Goal: Task Accomplishment & Management: Use online tool/utility

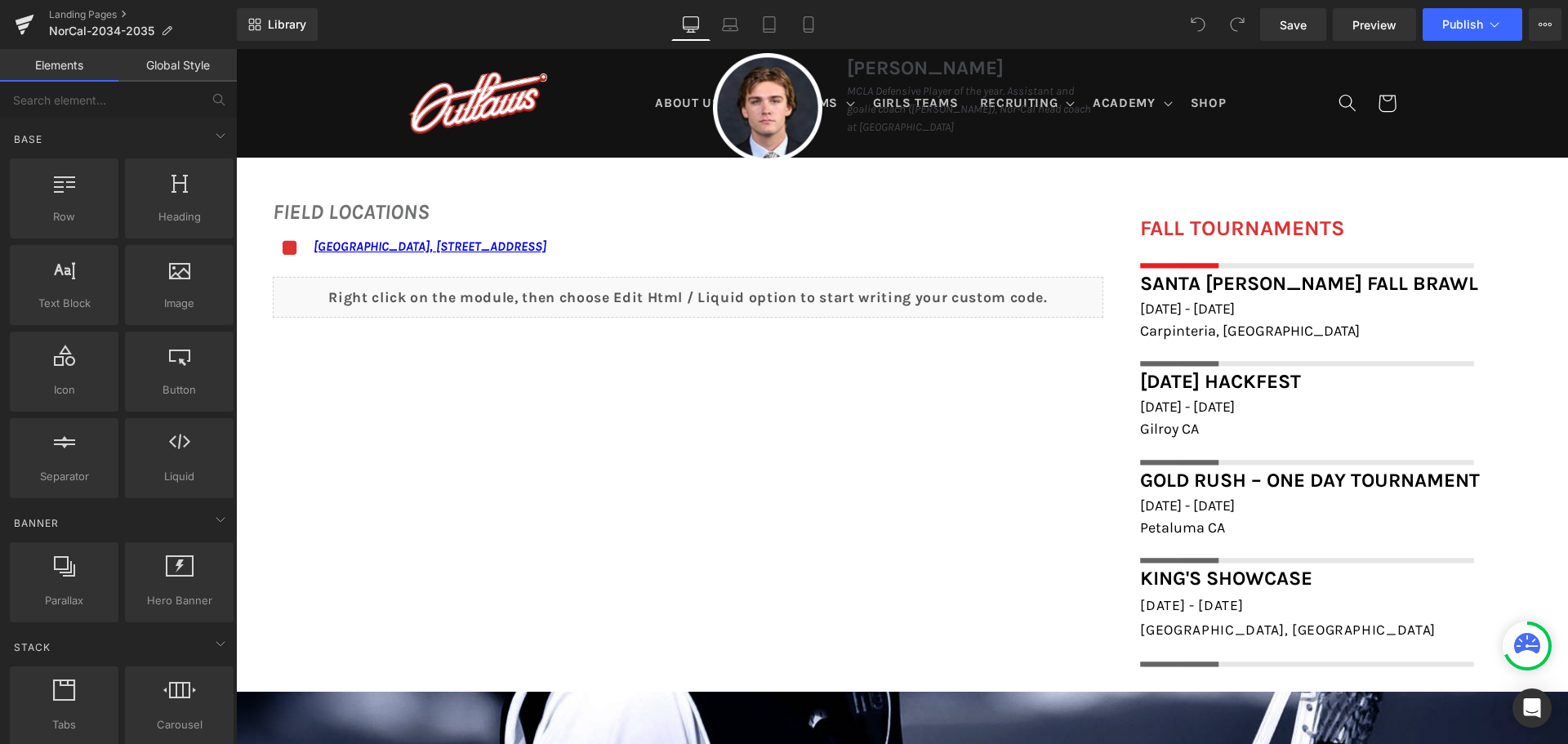
scroll to position [1226, 0]
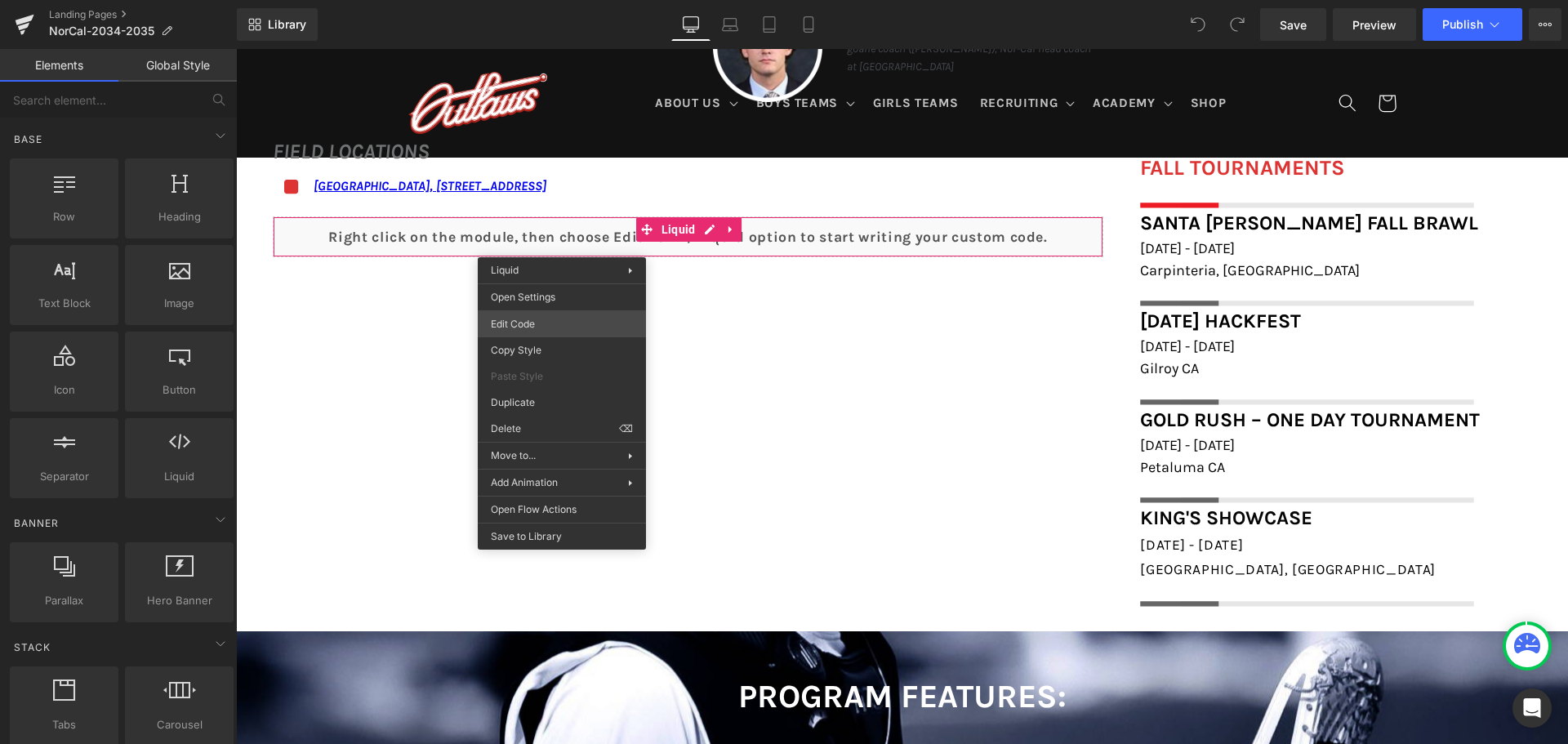
click at [566, 0] on div "You are previewing how the will restyle your page. You can not edit Elements in…" at bounding box center [784, 0] width 1568 height 0
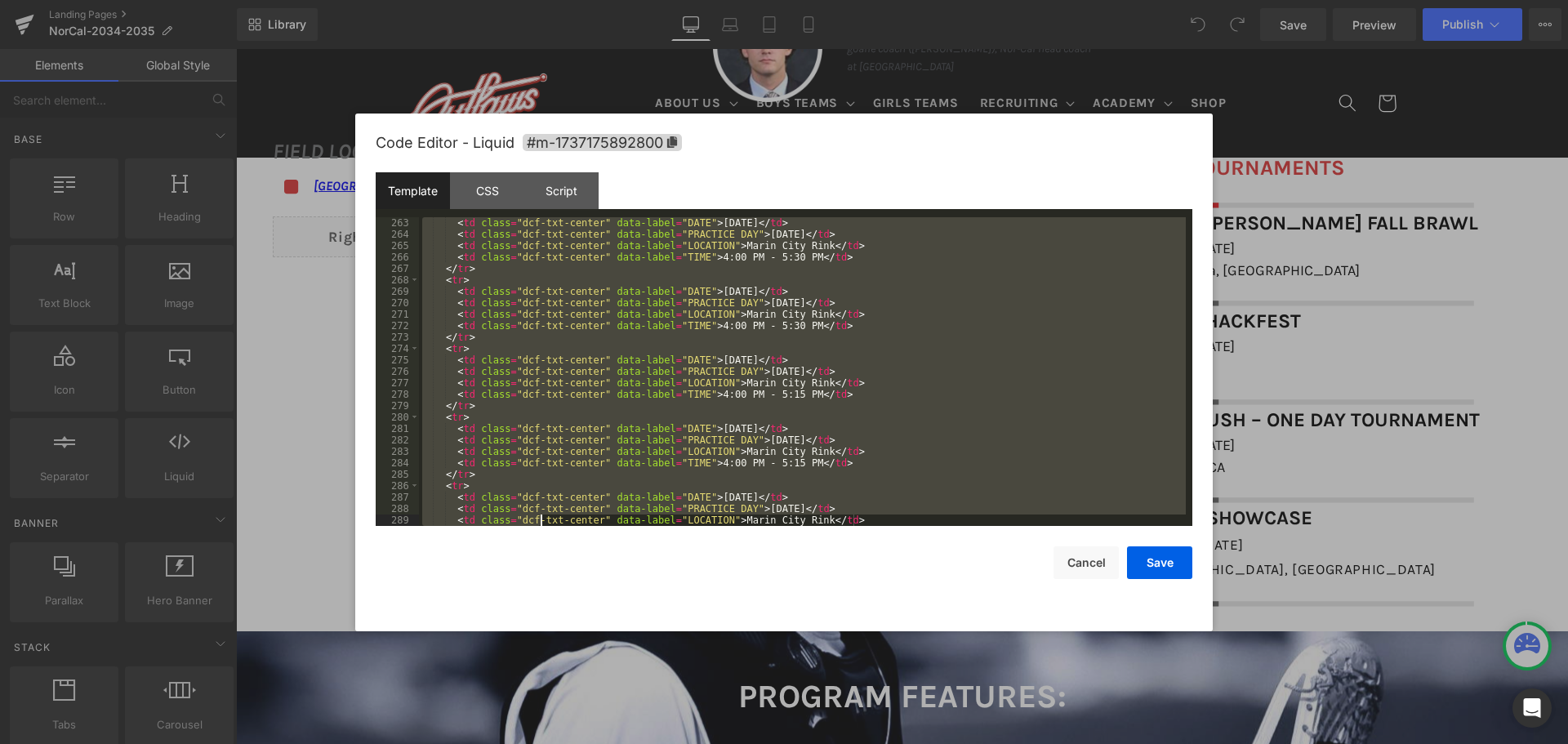
scroll to position [3054, 0]
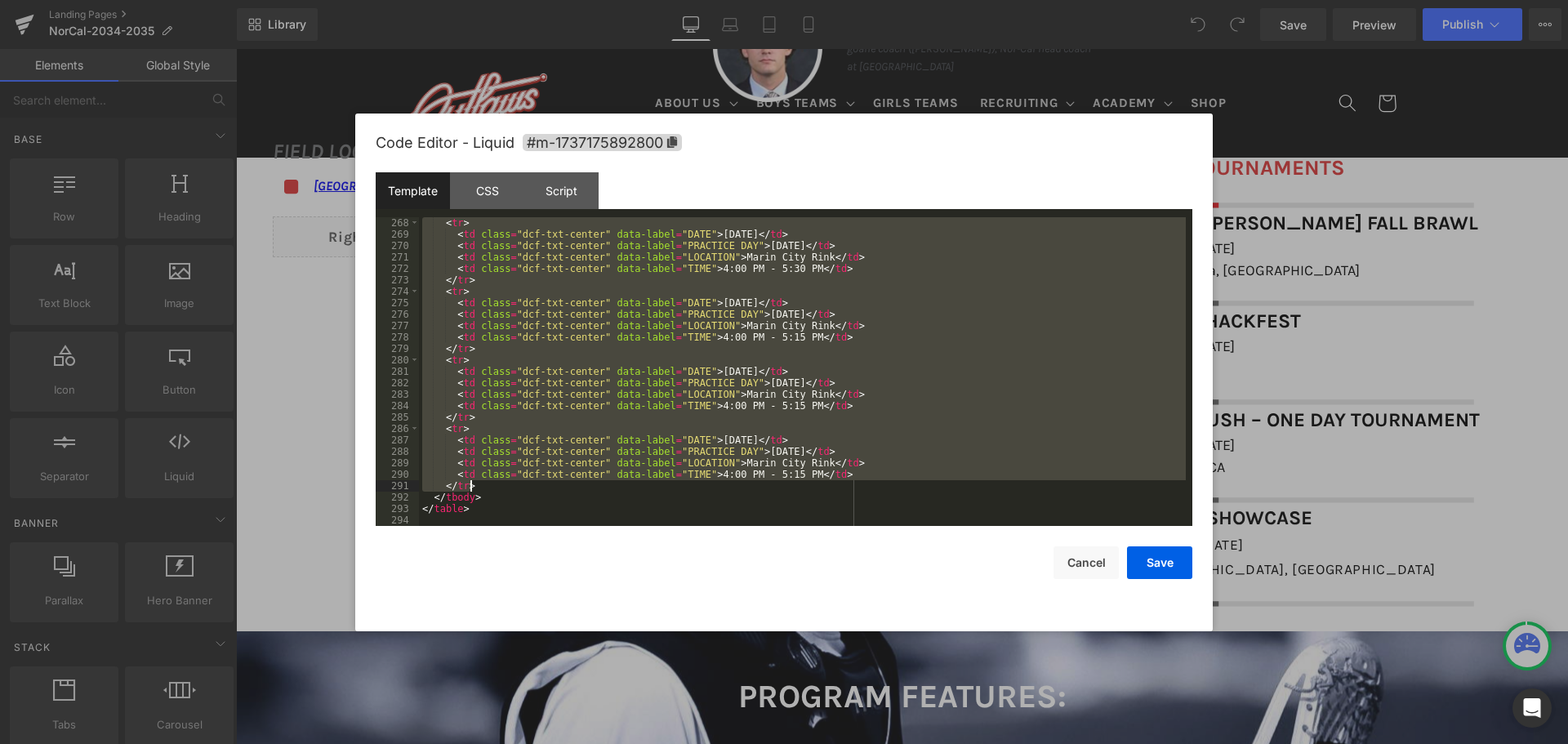
drag, startPoint x: 443, startPoint y: 299, endPoint x: 550, endPoint y: 489, distance: 218.1
click at [550, 489] on div "< tr > < td class = "dcf-txt-center" data-label = "DATE" > [DATE] </ td > < td …" at bounding box center [803, 383] width 767 height 332
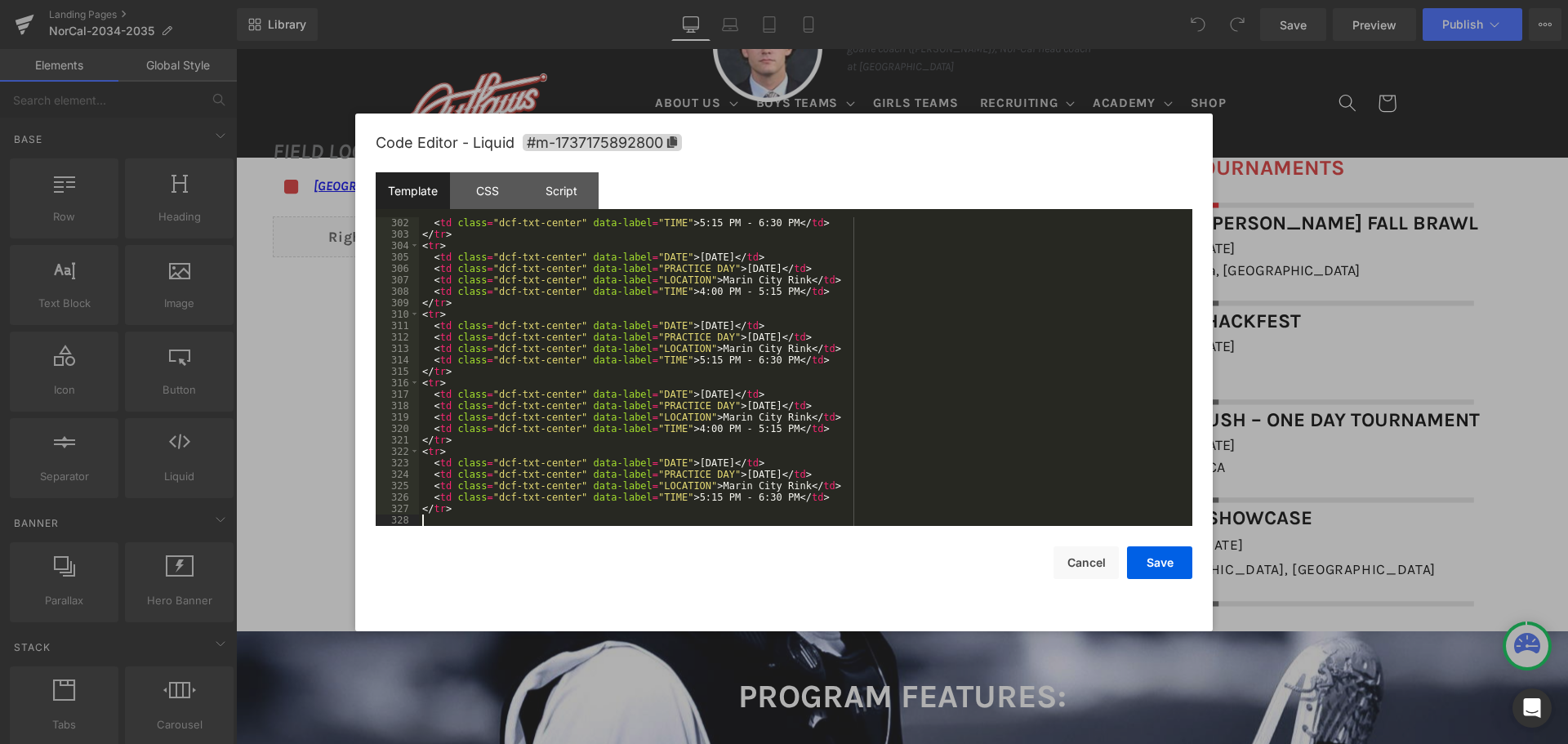
scroll to position [3443, 0]
click at [1160, 560] on button "Save" at bounding box center [1159, 563] width 65 height 33
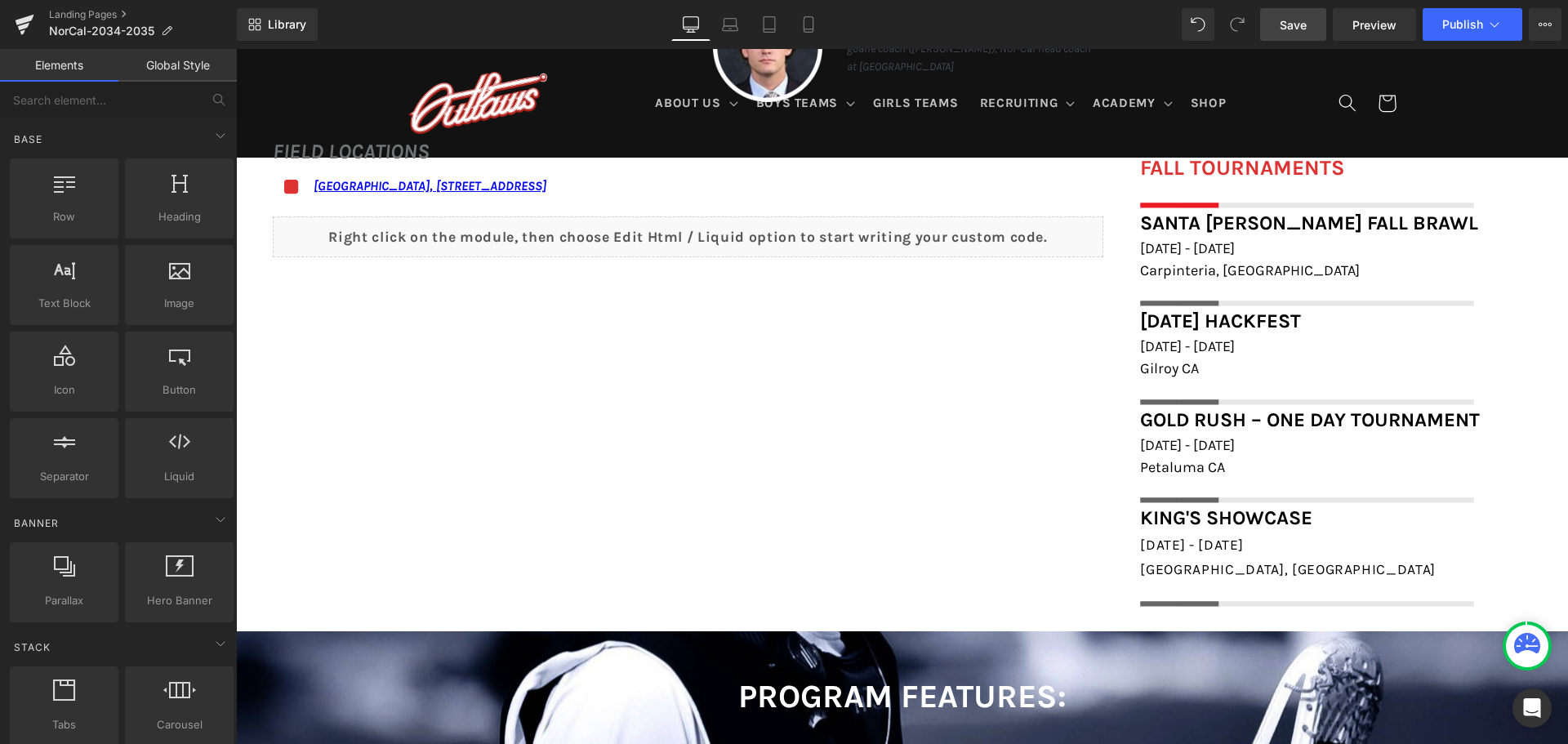
click at [1286, 30] on span "Save" at bounding box center [1293, 25] width 27 height 17
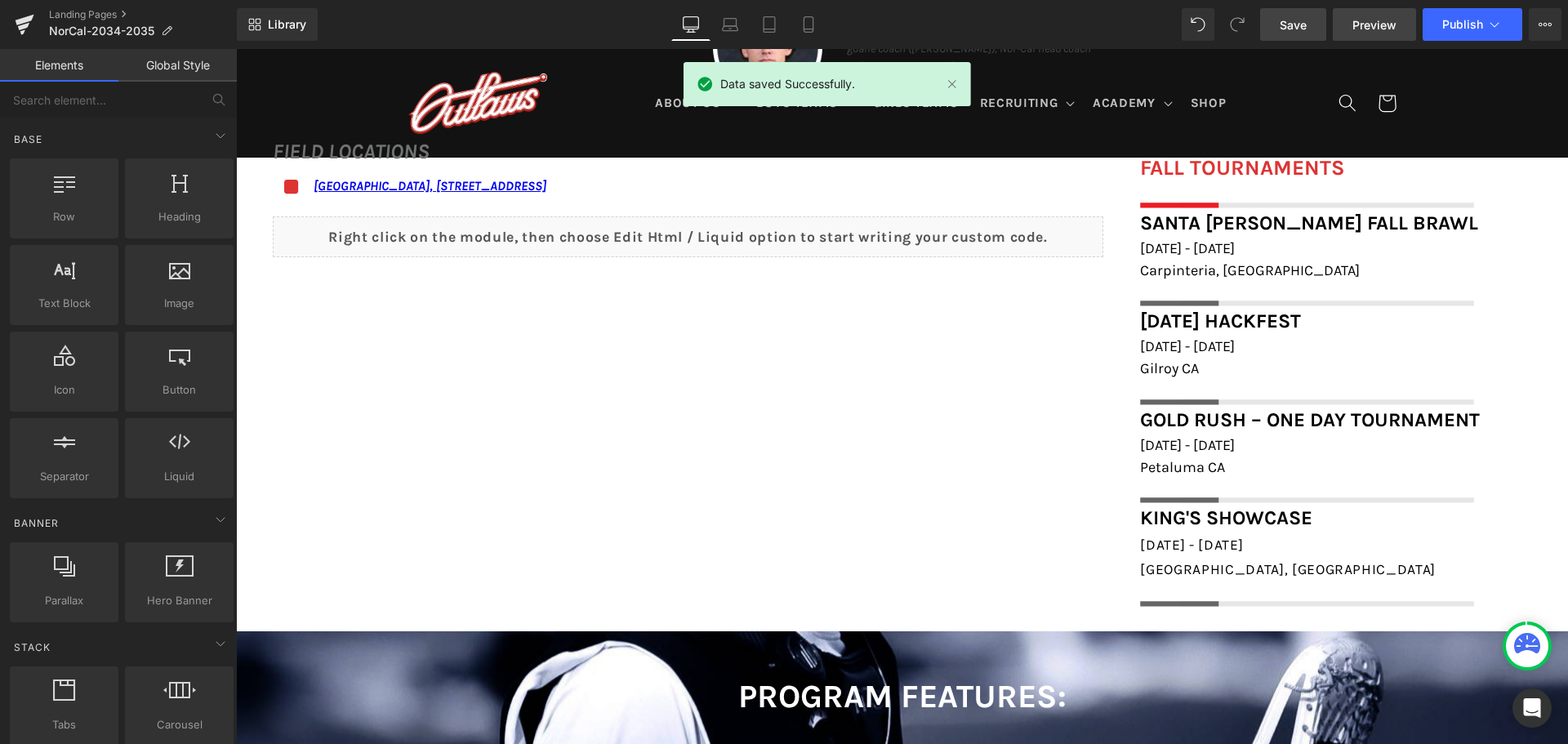
click at [1361, 20] on span "Preview" at bounding box center [1374, 25] width 44 height 17
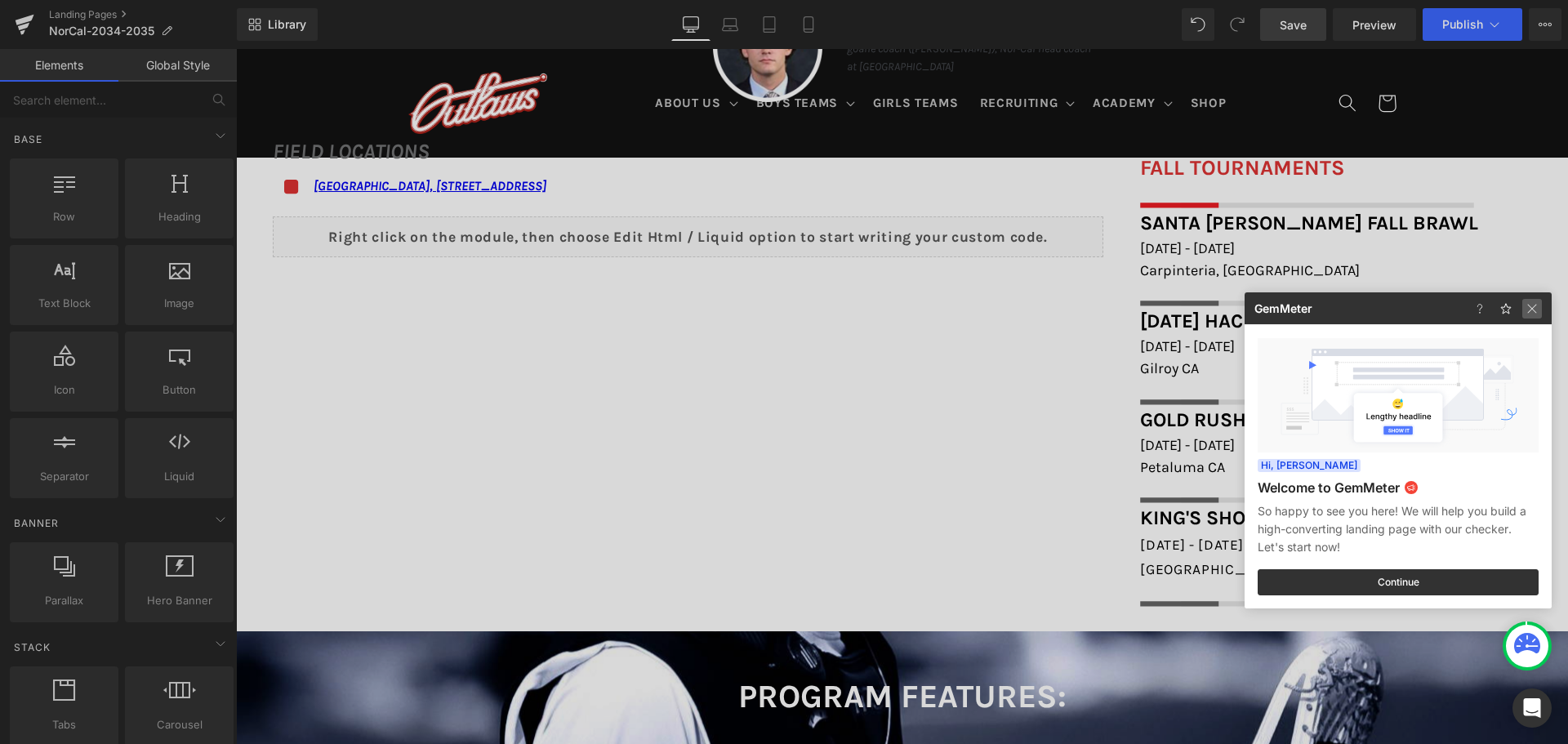
click at [1536, 312] on img at bounding box center [1532, 308] width 20 height 20
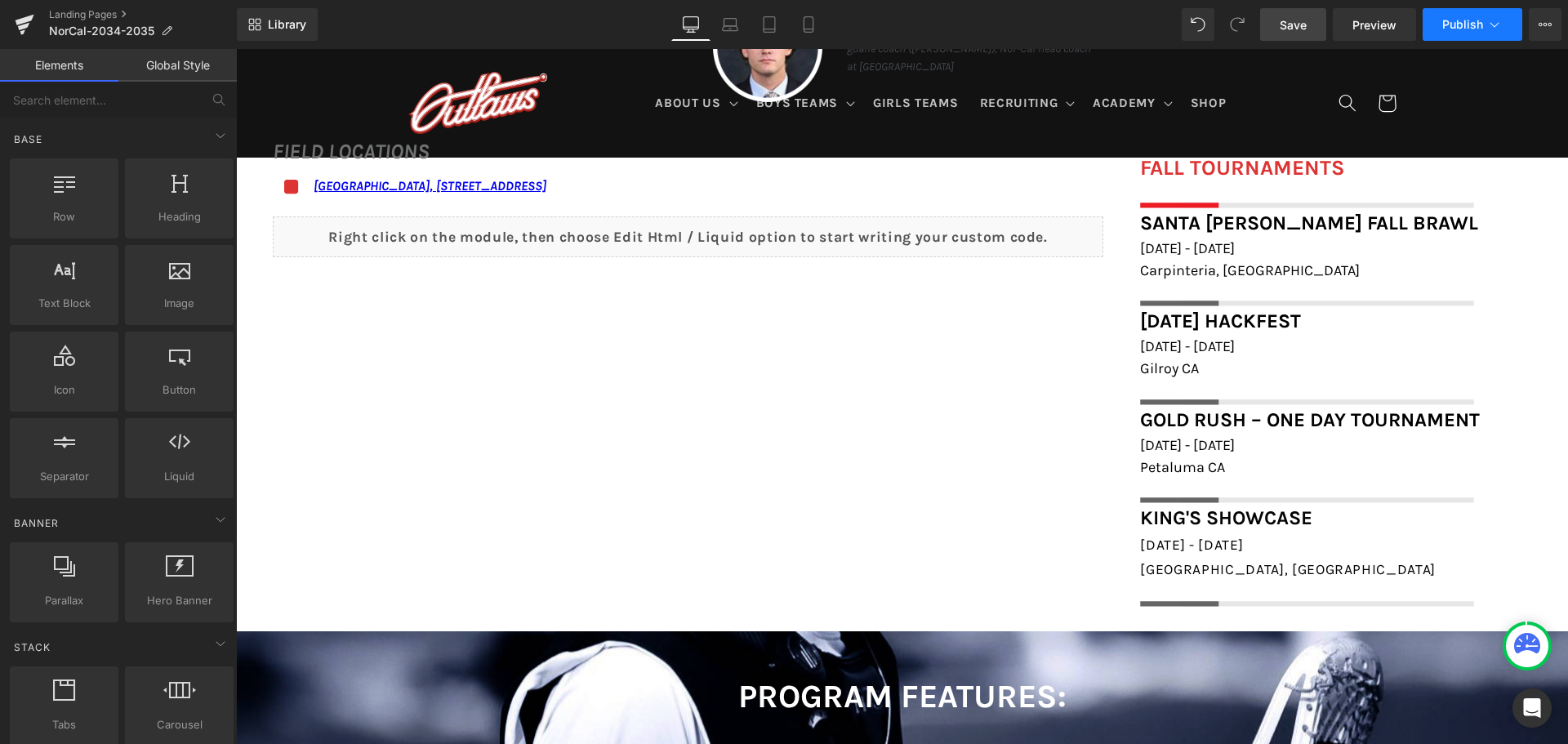
click at [1470, 32] on button "Publish" at bounding box center [1473, 24] width 100 height 33
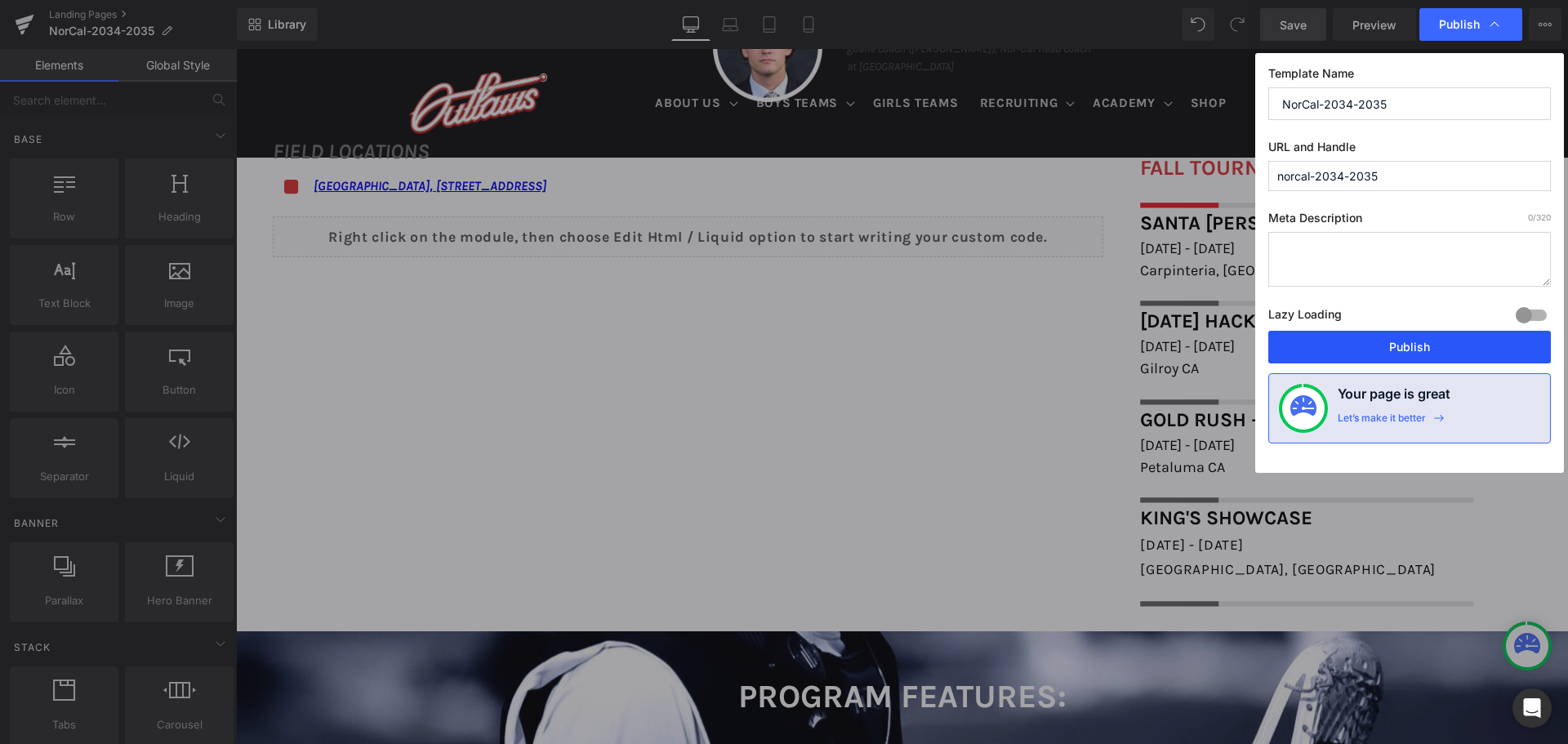
click at [1374, 351] on button "Publish" at bounding box center [1410, 347] width 283 height 33
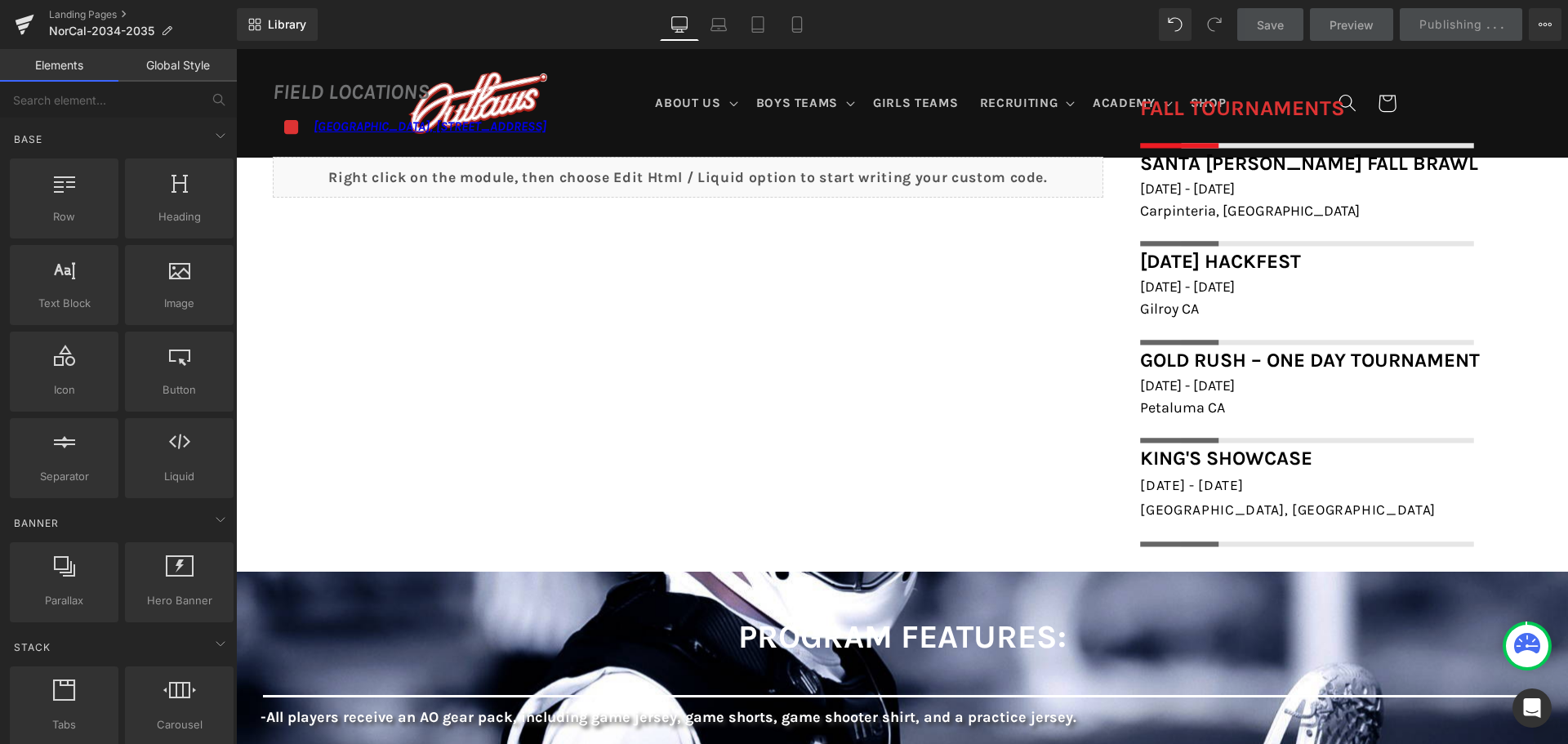
scroll to position [1307, 0]
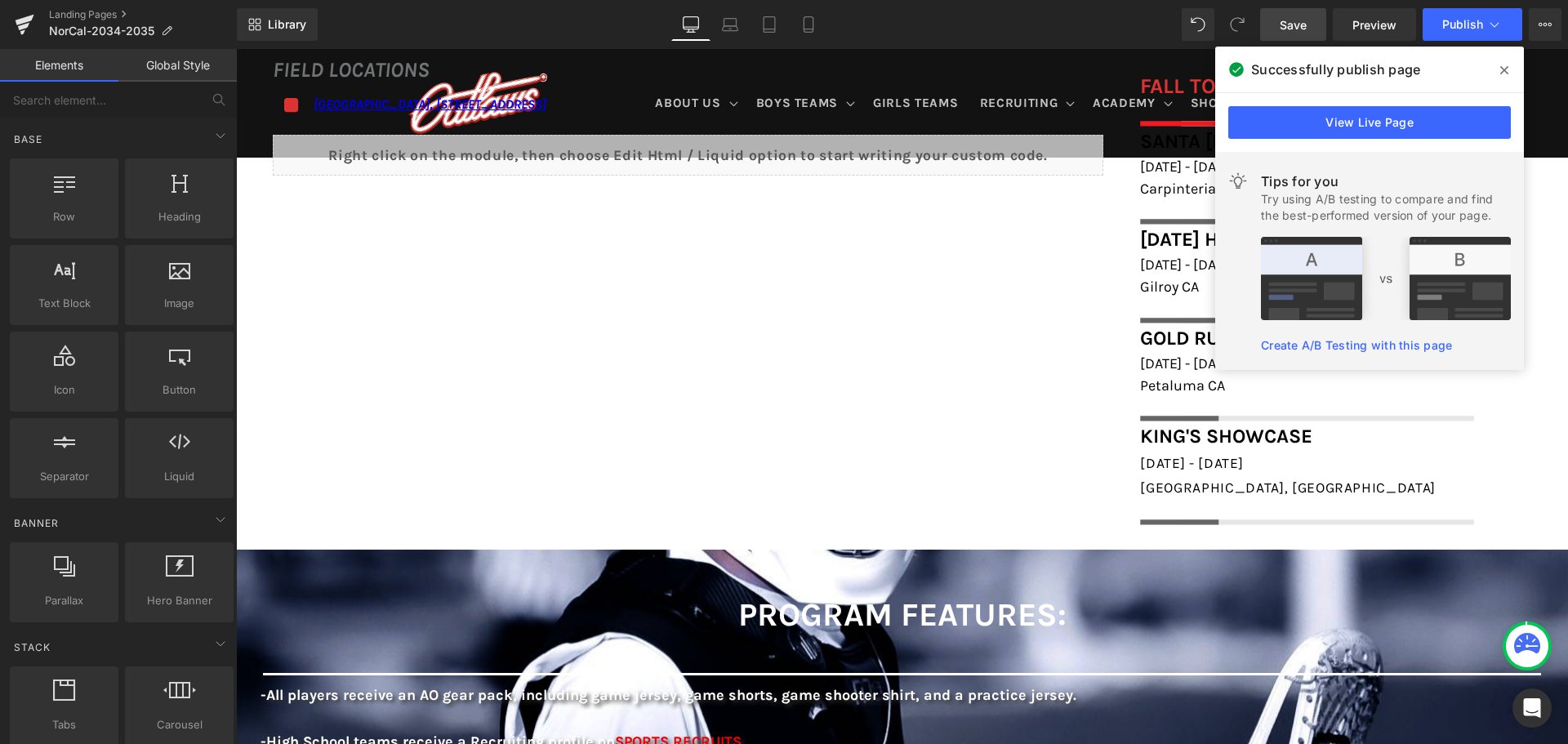
click at [1486, 74] on div "Successfully publish page" at bounding box center [1370, 69] width 309 height 46
click at [1496, 72] on span at bounding box center [1505, 70] width 26 height 26
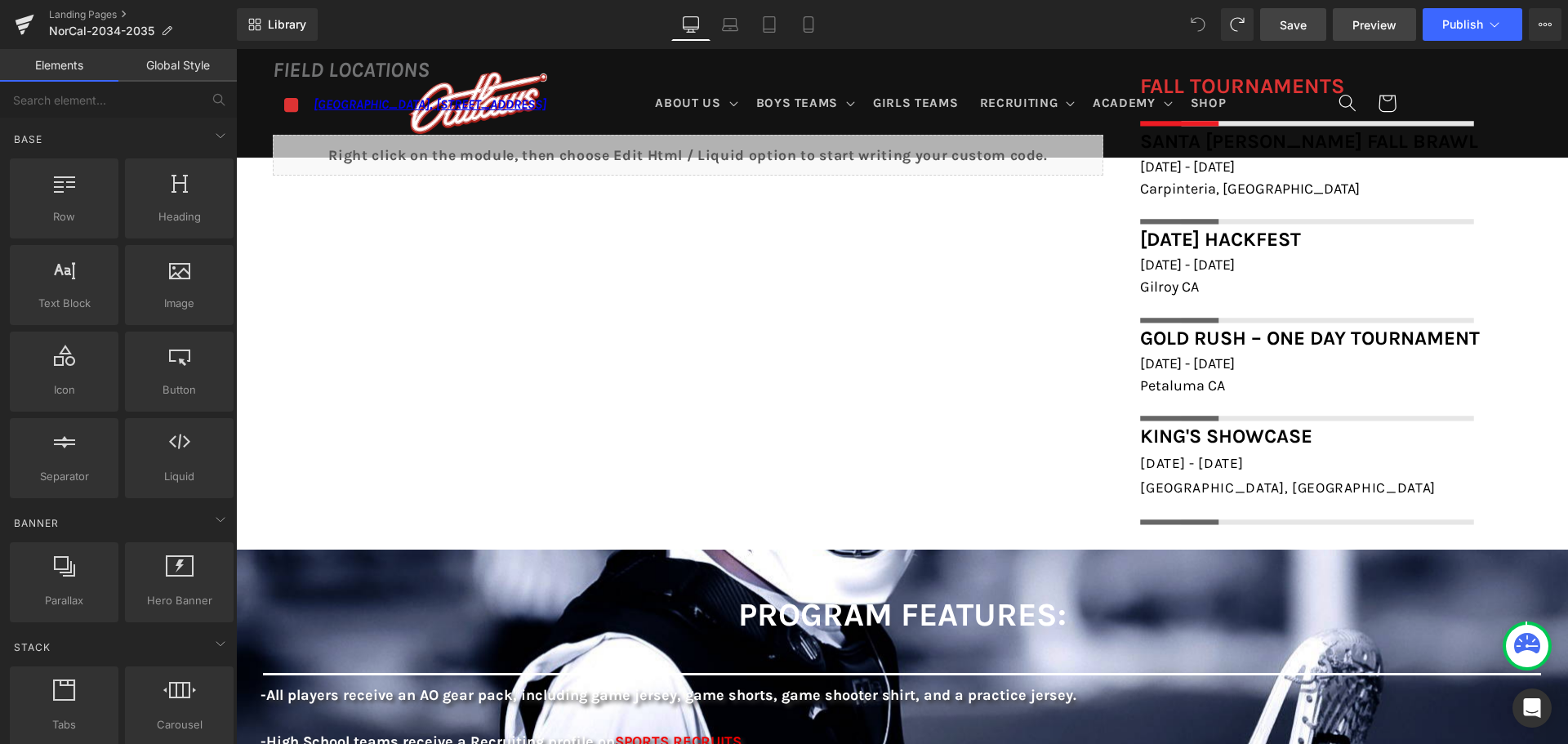
click at [1366, 27] on span "Preview" at bounding box center [1374, 25] width 44 height 17
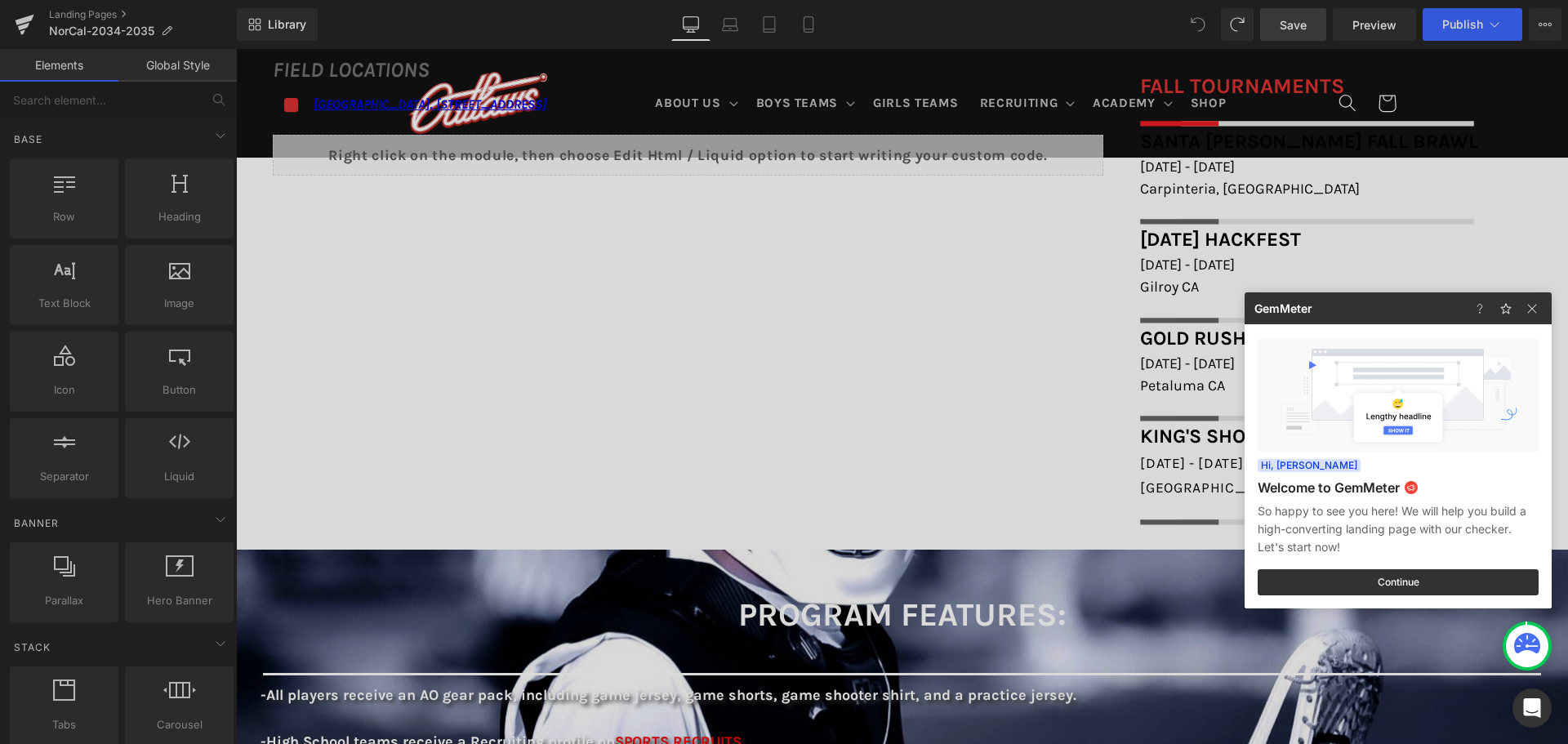
click at [1279, 28] on div at bounding box center [784, 372] width 1568 height 744
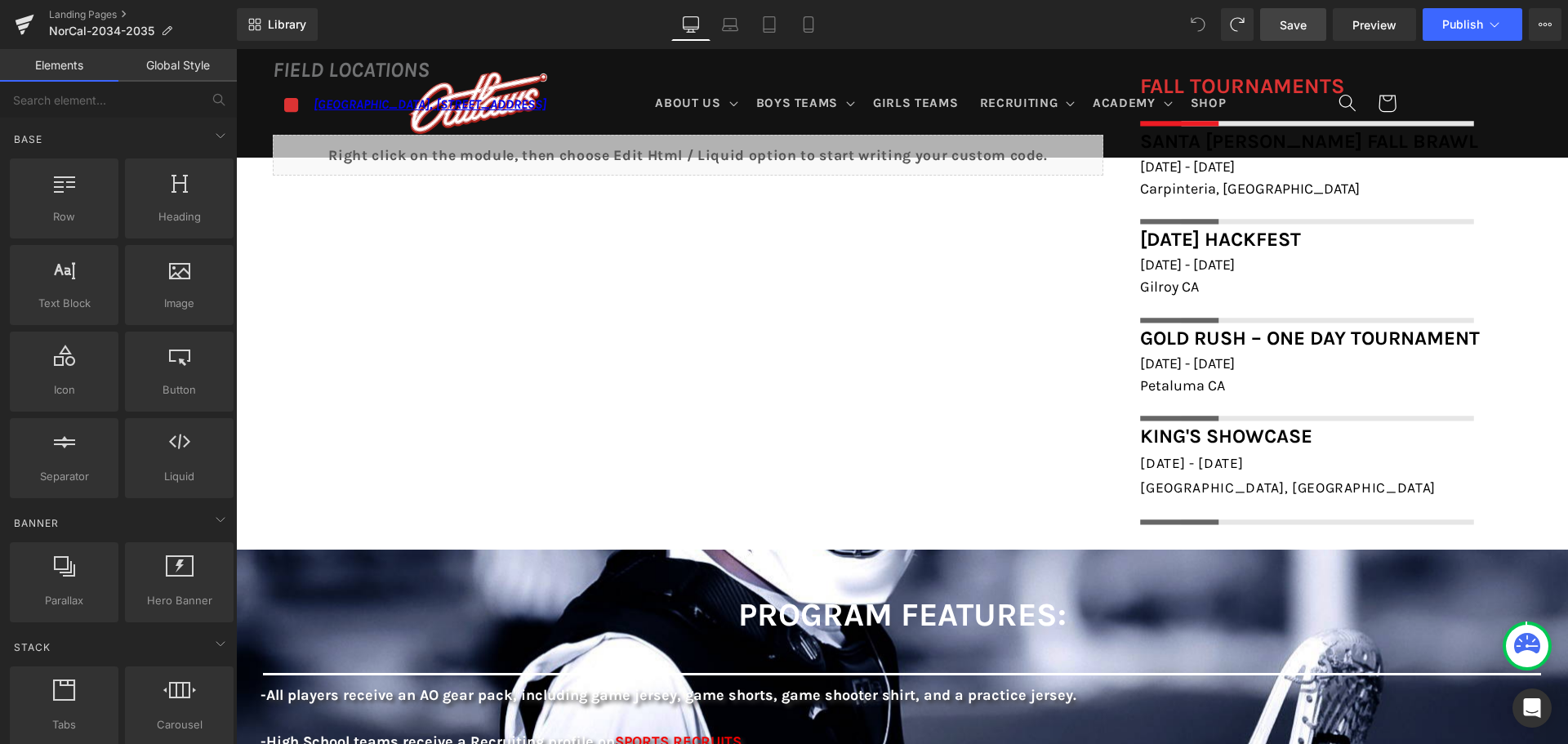
click at [1279, 28] on link "Save" at bounding box center [1293, 24] width 66 height 33
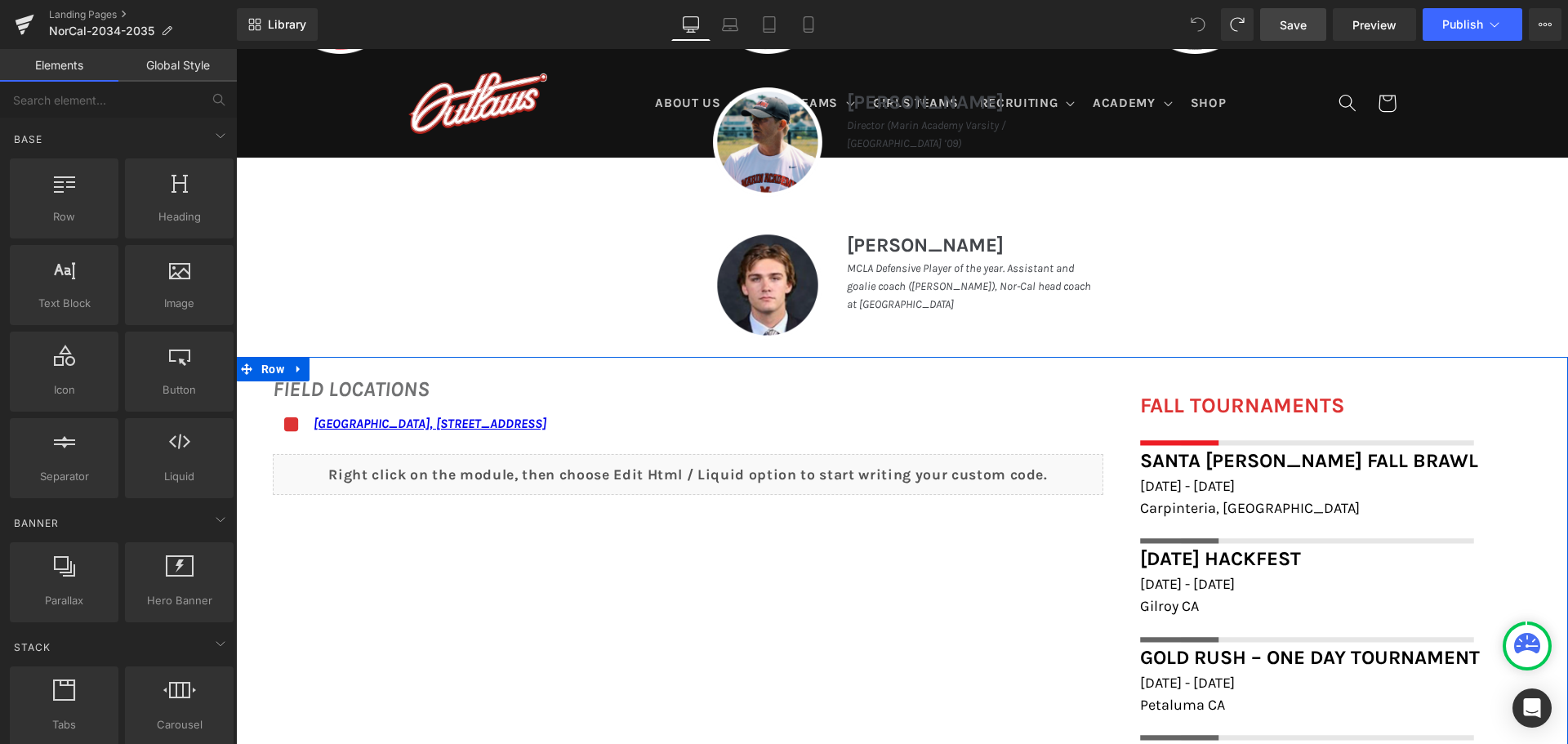
scroll to position [980, 0]
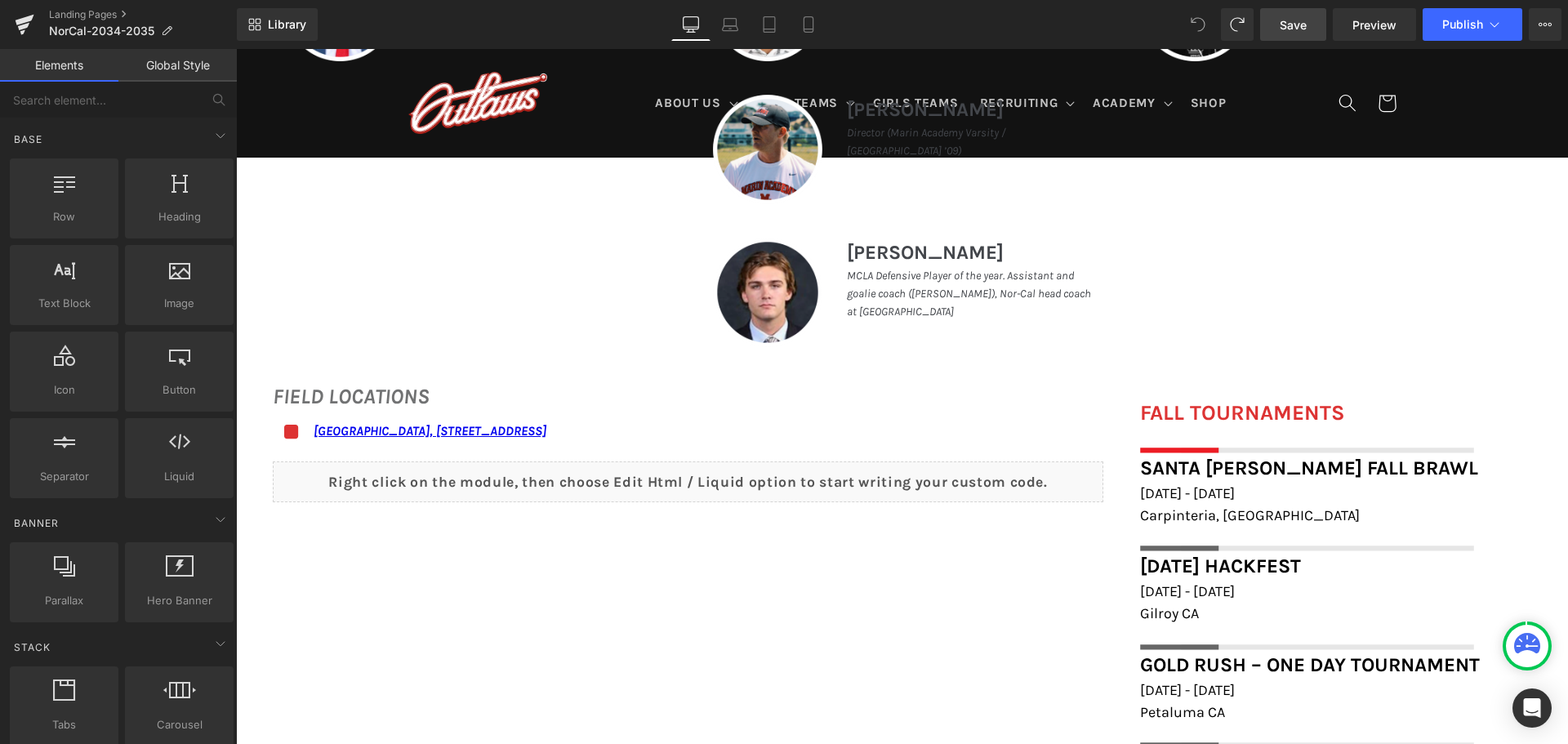
click at [745, 485] on div "Liquid" at bounding box center [687, 482] width 830 height 41
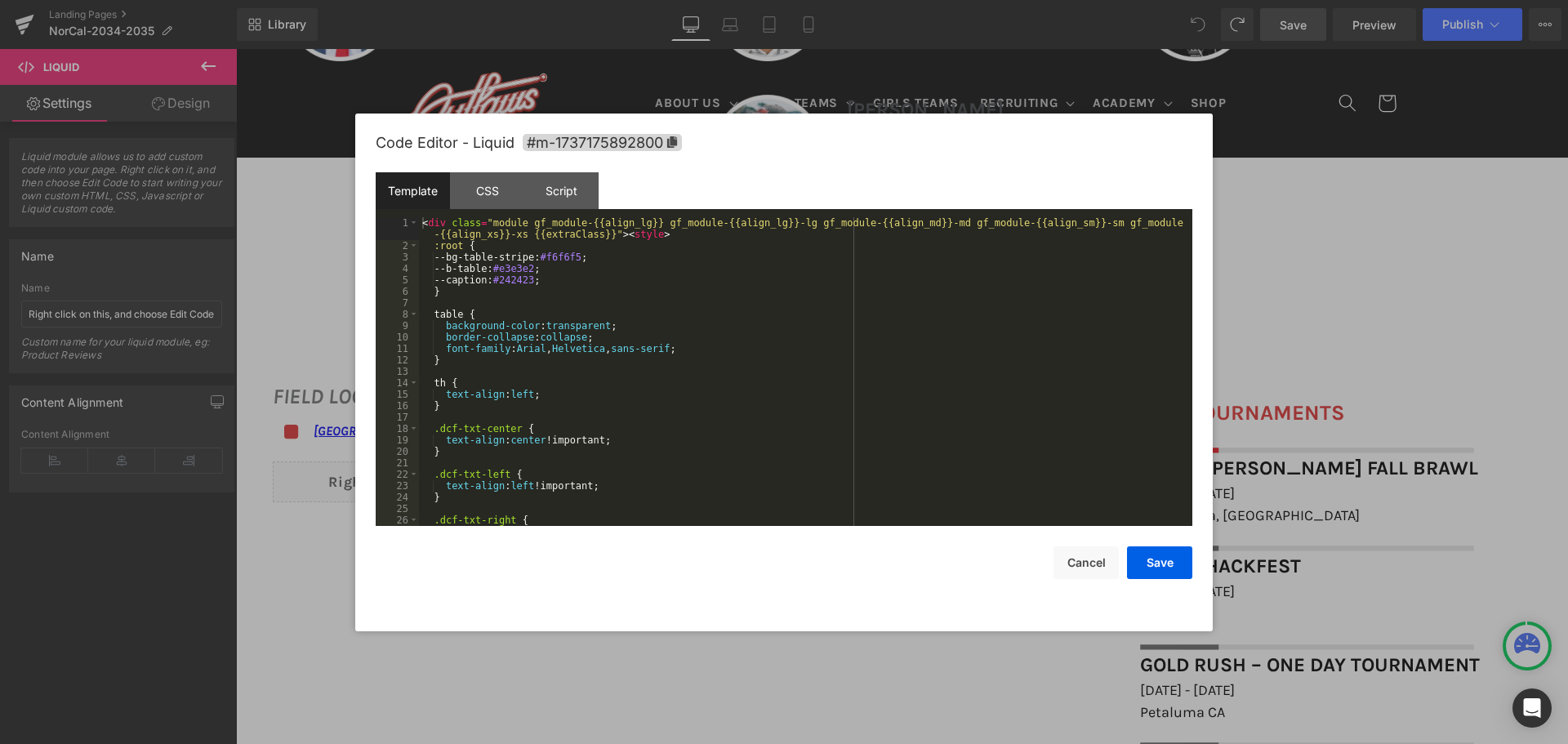
click at [760, 0] on div "You are previewing how the will restyle your page. You can not edit Elements in…" at bounding box center [784, 0] width 1568 height 0
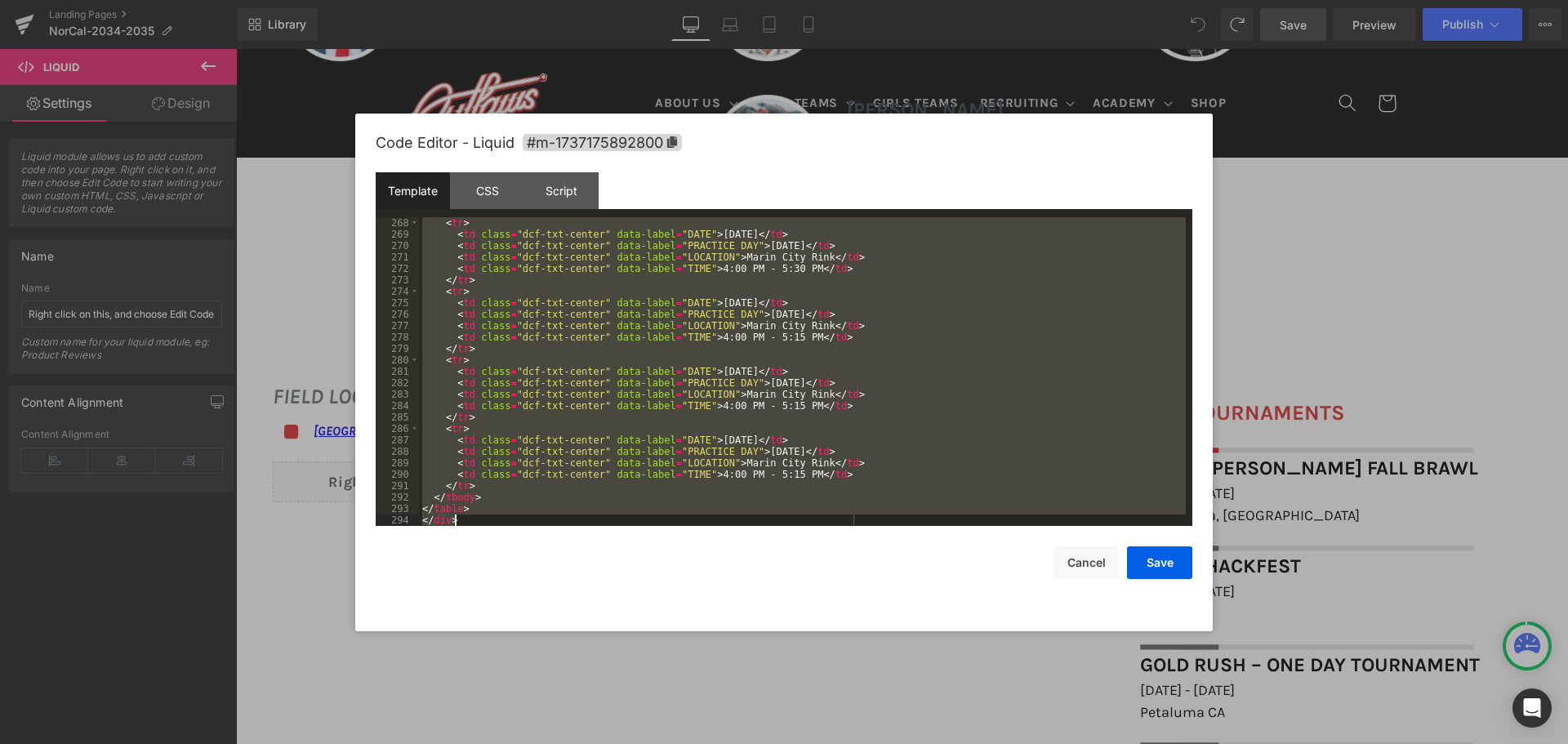
scroll to position [3066, 0]
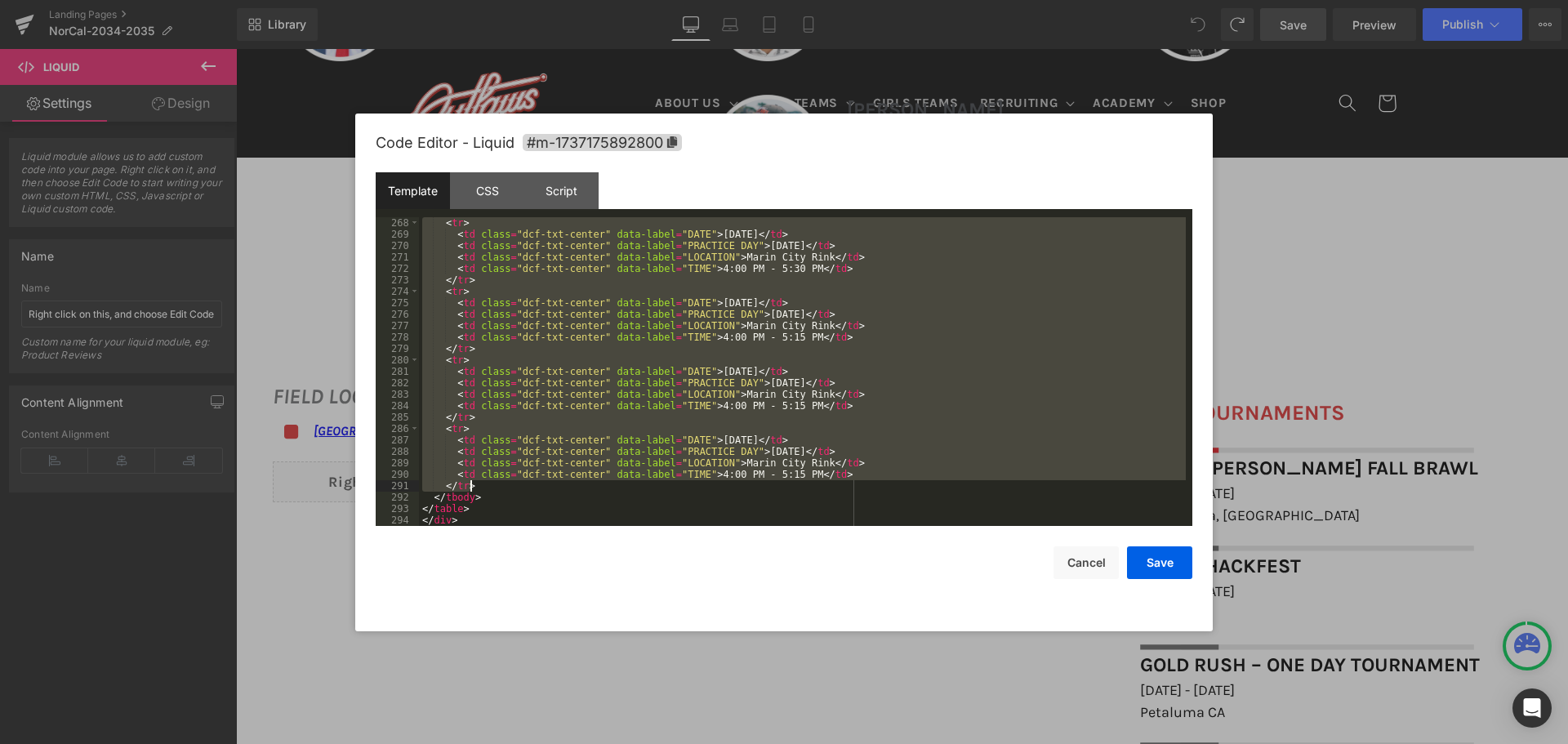
drag, startPoint x: 445, startPoint y: 405, endPoint x: 528, endPoint y: 489, distance: 118.1
click at [528, 489] on div "< tr > < td class = "dcf-txt-center" data-label = "DATE" > [DATE] </ td > < td …" at bounding box center [803, 383] width 767 height 332
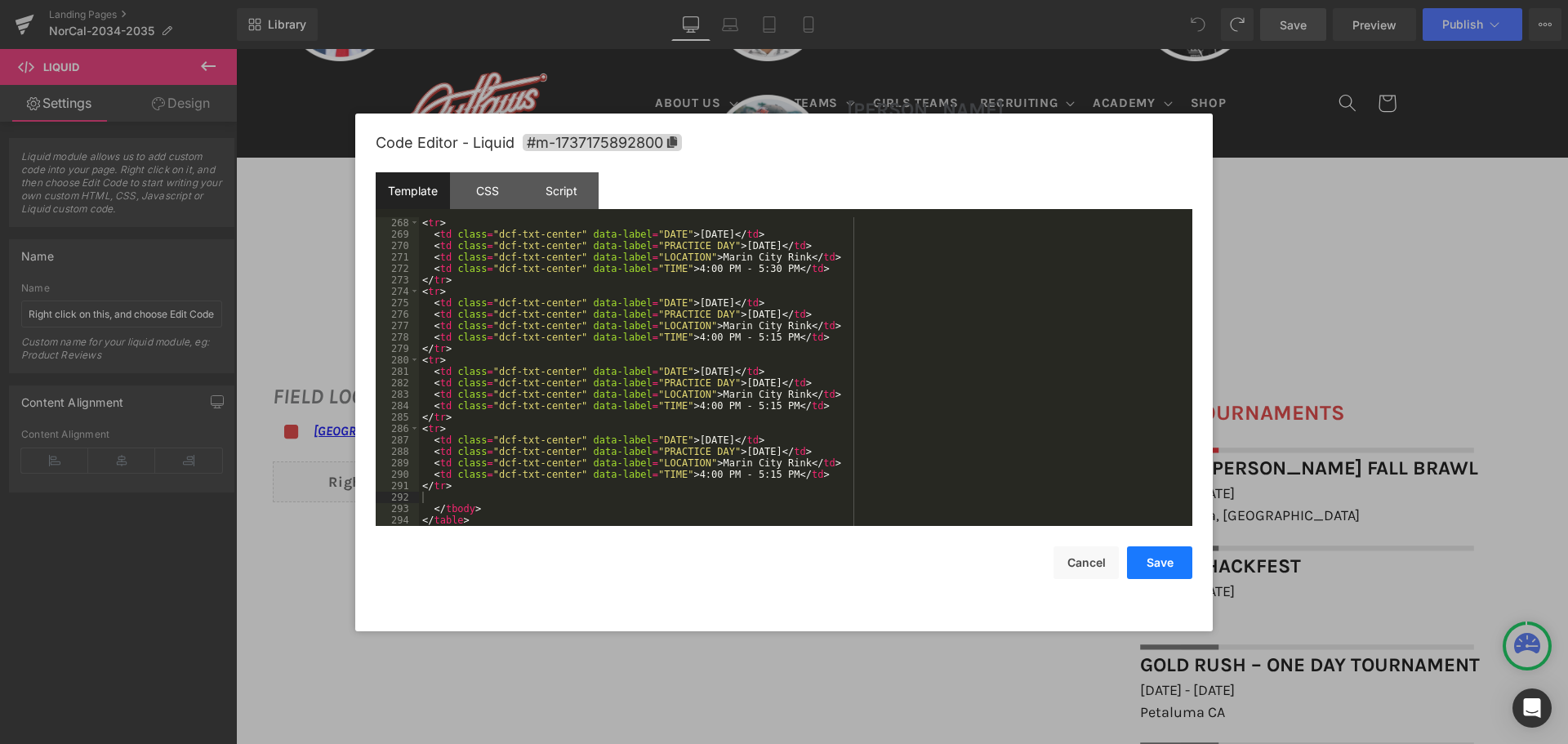
click at [1151, 554] on button "Save" at bounding box center [1159, 563] width 65 height 33
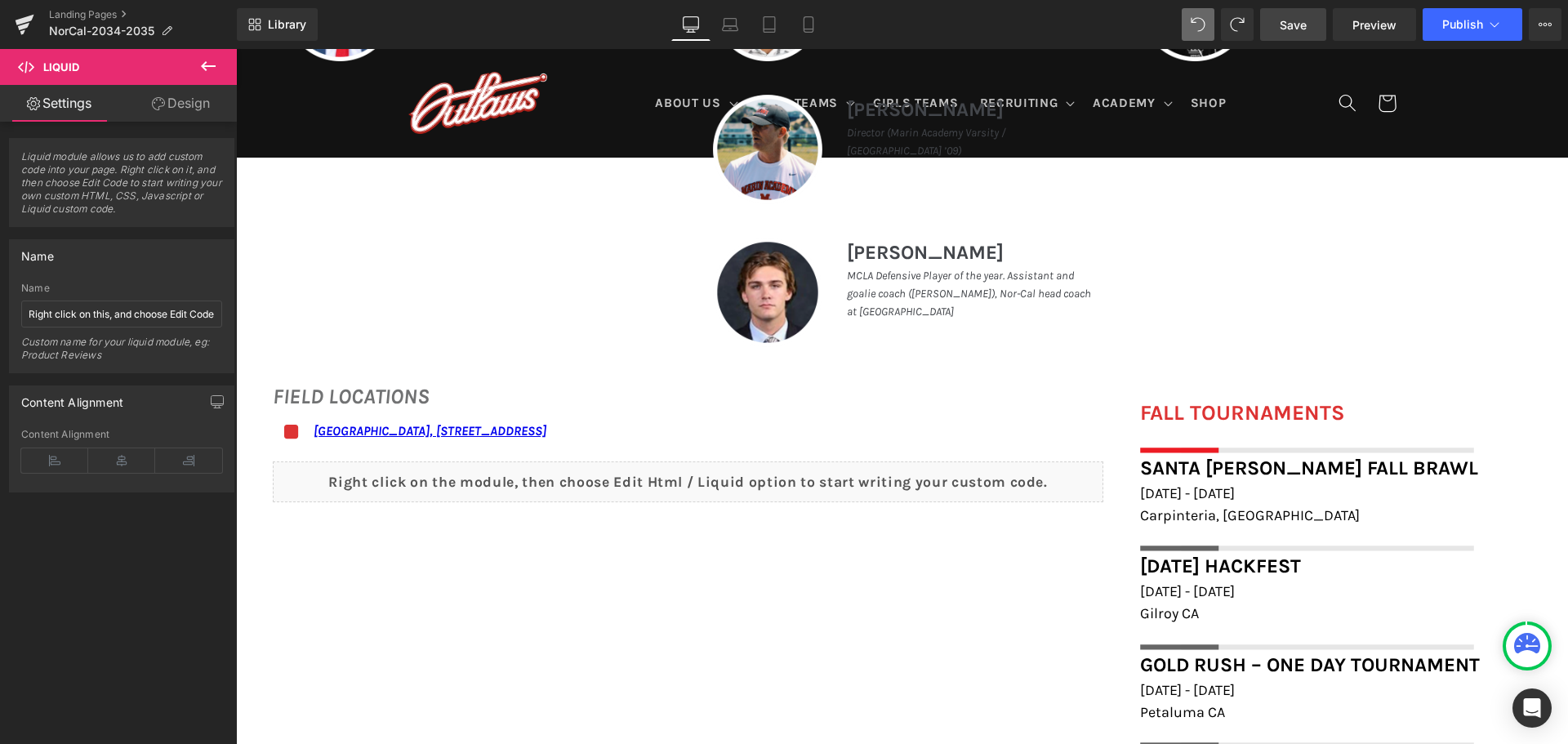
click at [1302, 33] on span "Save" at bounding box center [1293, 25] width 27 height 17
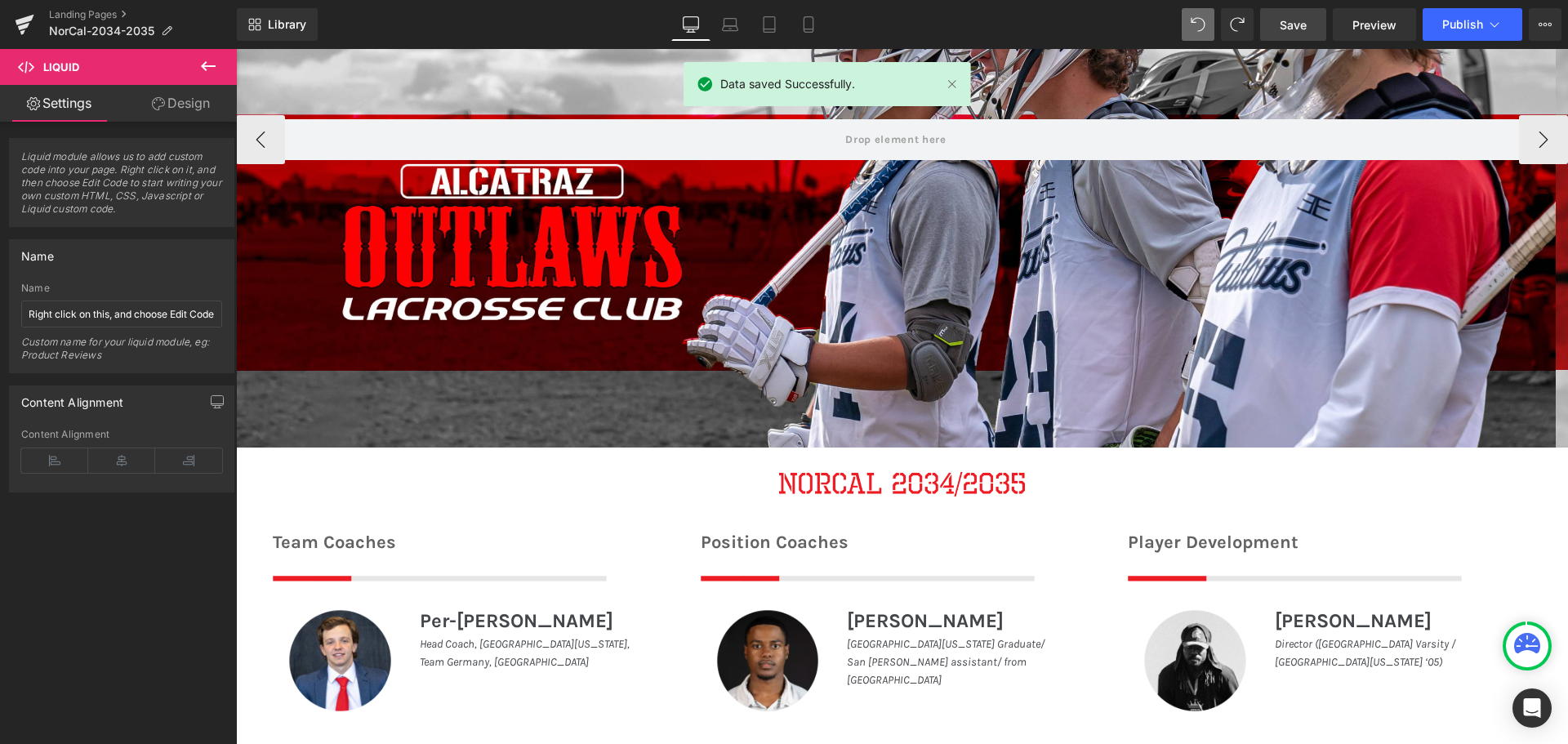
scroll to position [326, 0]
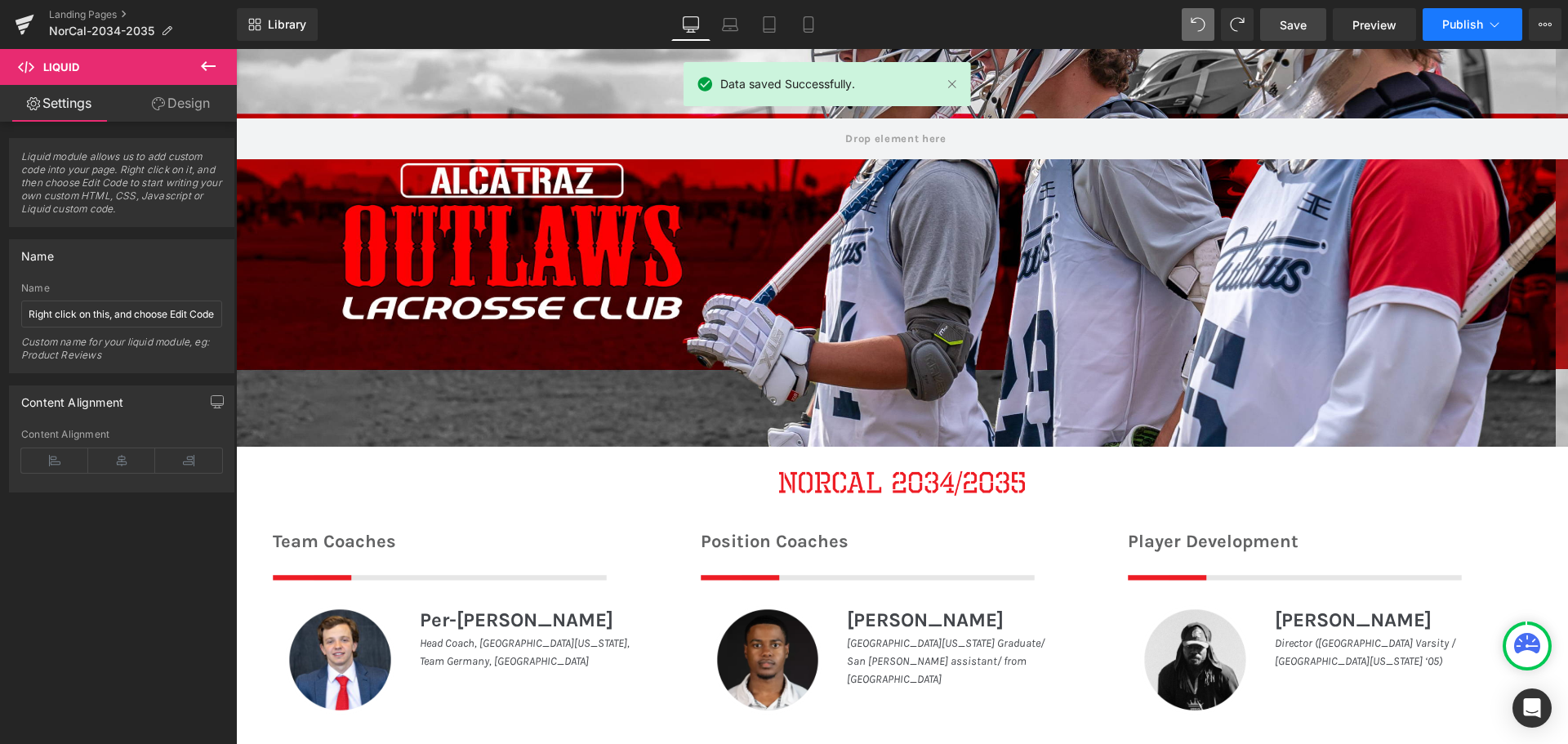
click at [1446, 18] on span "Publish" at bounding box center [1462, 24] width 41 height 13
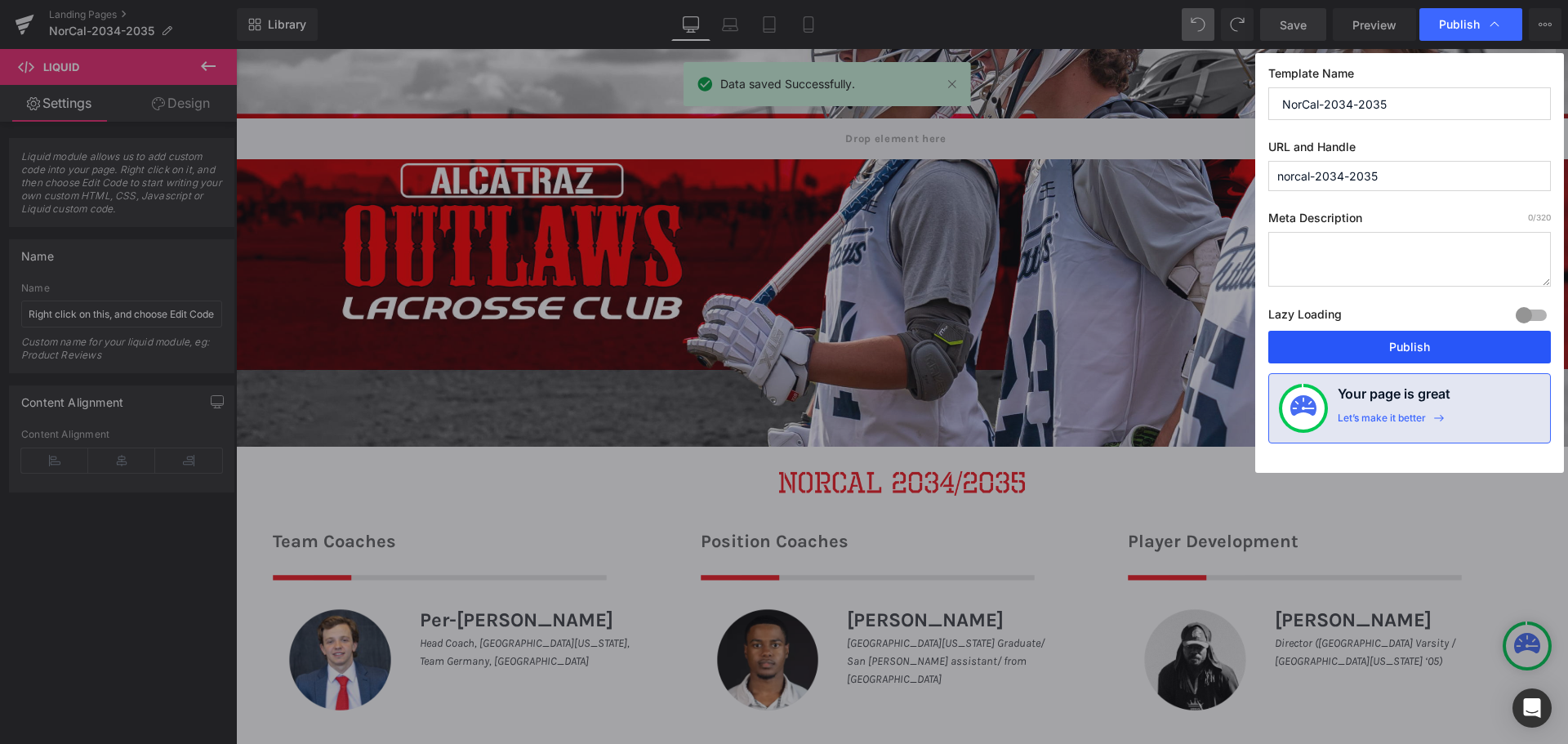
click at [1388, 346] on button "Publish" at bounding box center [1410, 347] width 283 height 33
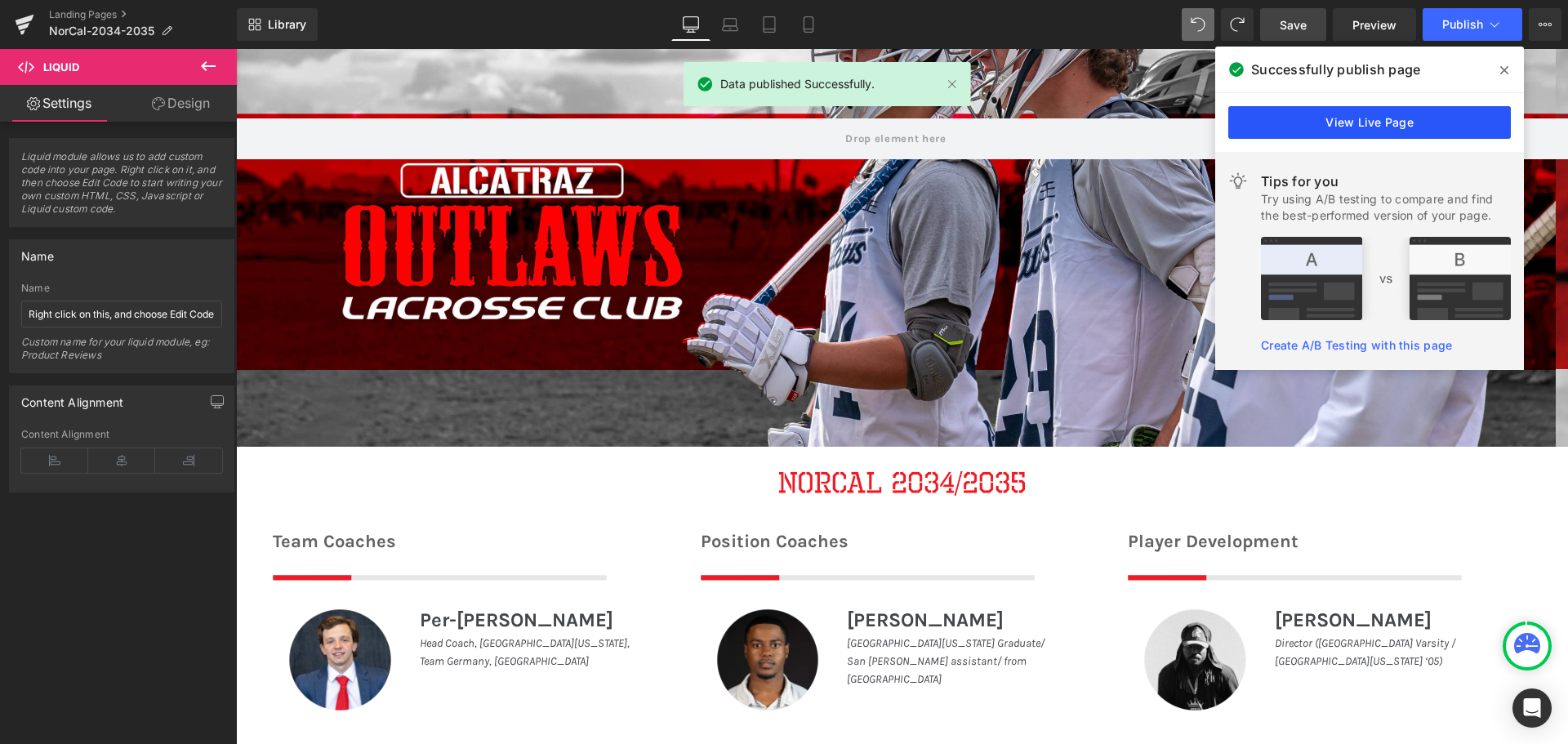
click at [1396, 111] on link "View Live Page" at bounding box center [1370, 122] width 283 height 33
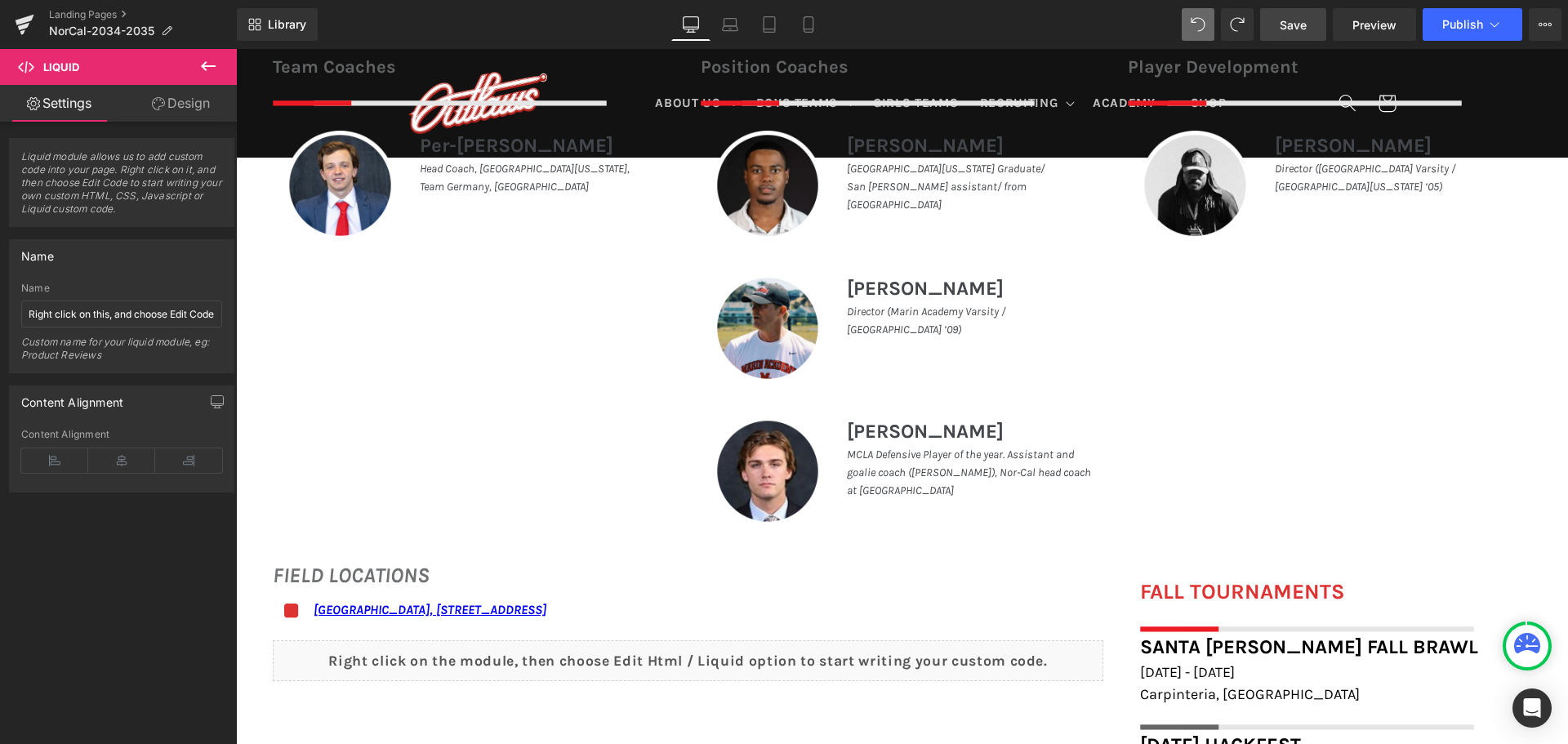
scroll to position [980, 0]
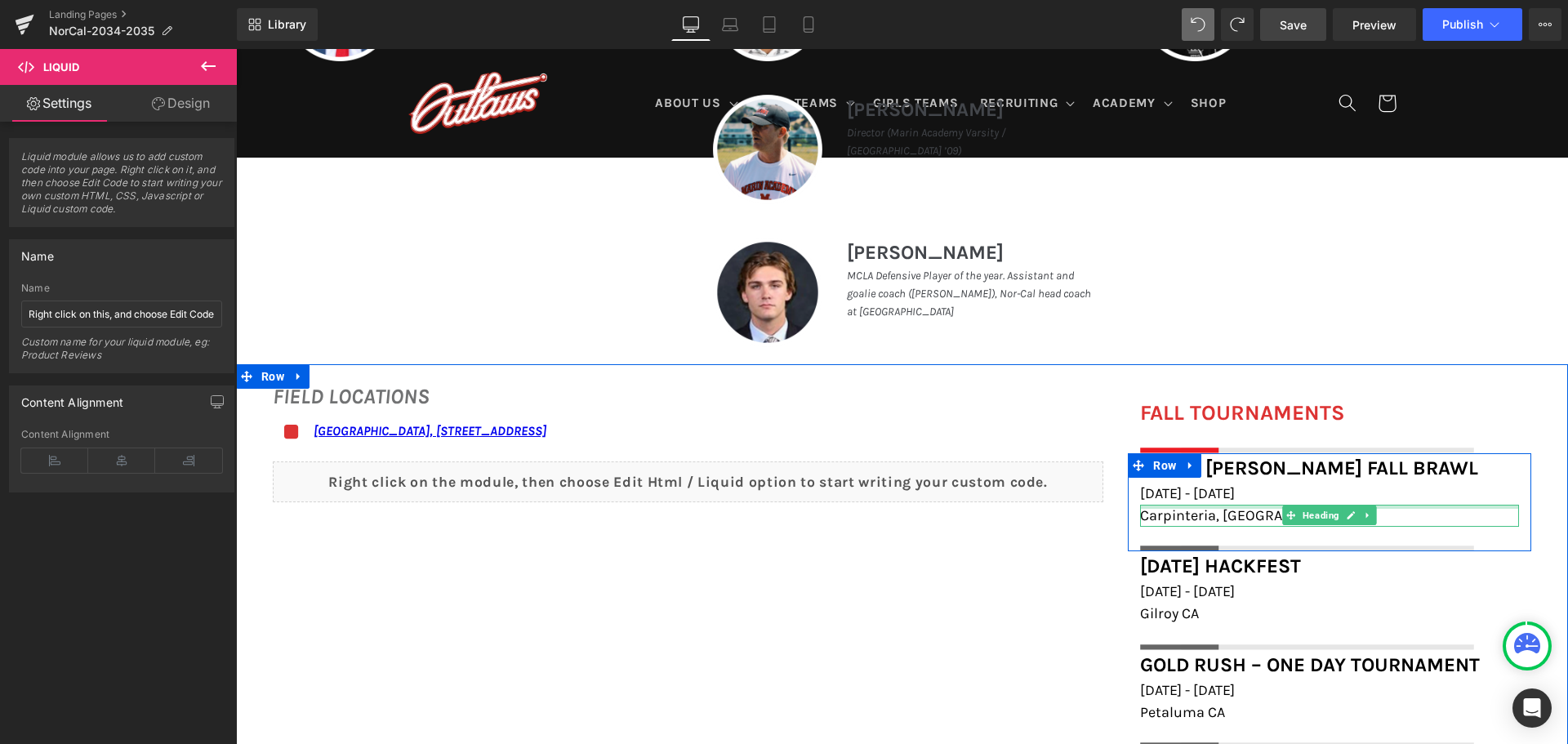
click at [1217, 508] on div at bounding box center [1329, 507] width 379 height 4
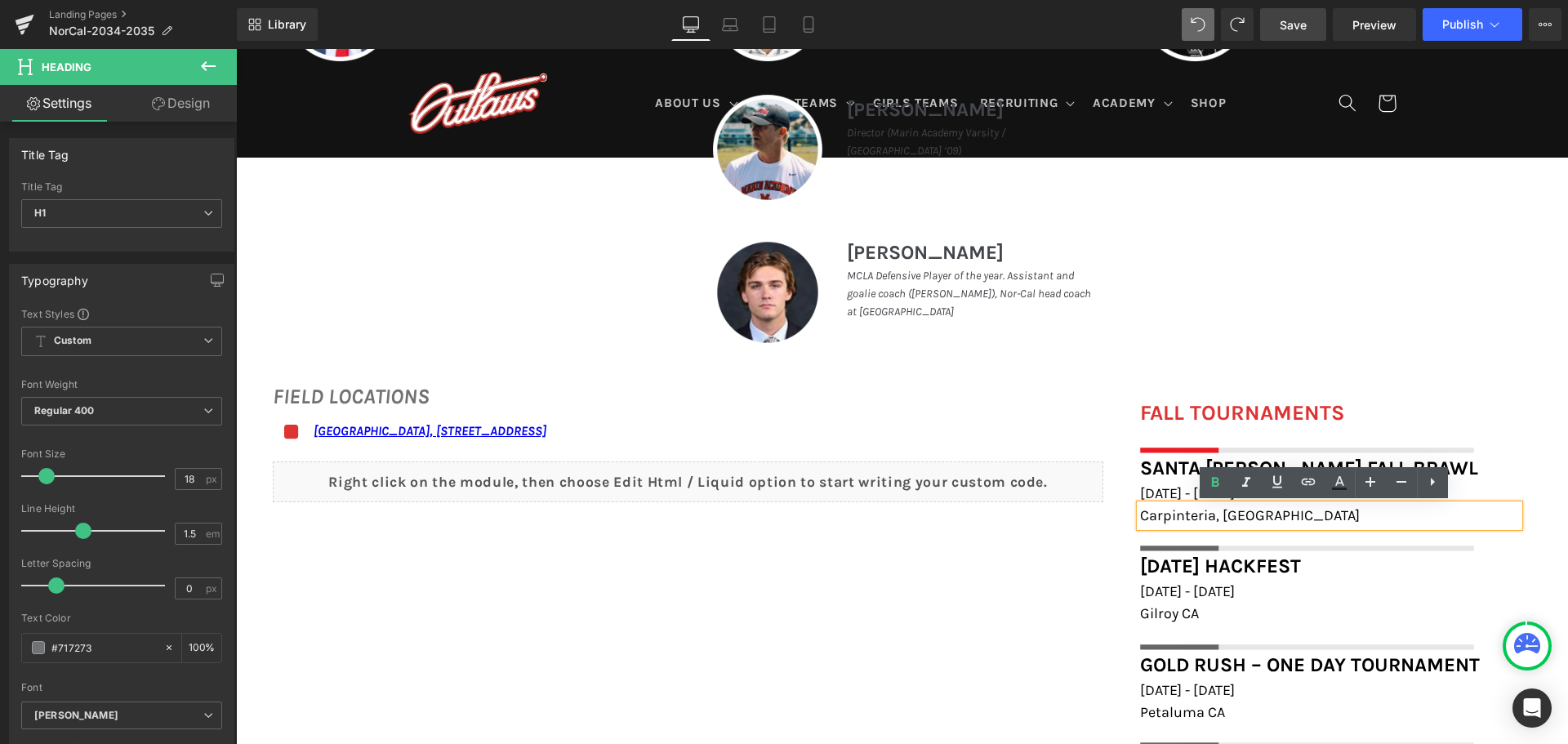
drag, startPoint x: 1238, startPoint y: 515, endPoint x: 1130, endPoint y: 517, distance: 108.0
click at [1140, 517] on div "Carpinteria, [GEOGRAPHIC_DATA]" at bounding box center [1329, 516] width 379 height 22
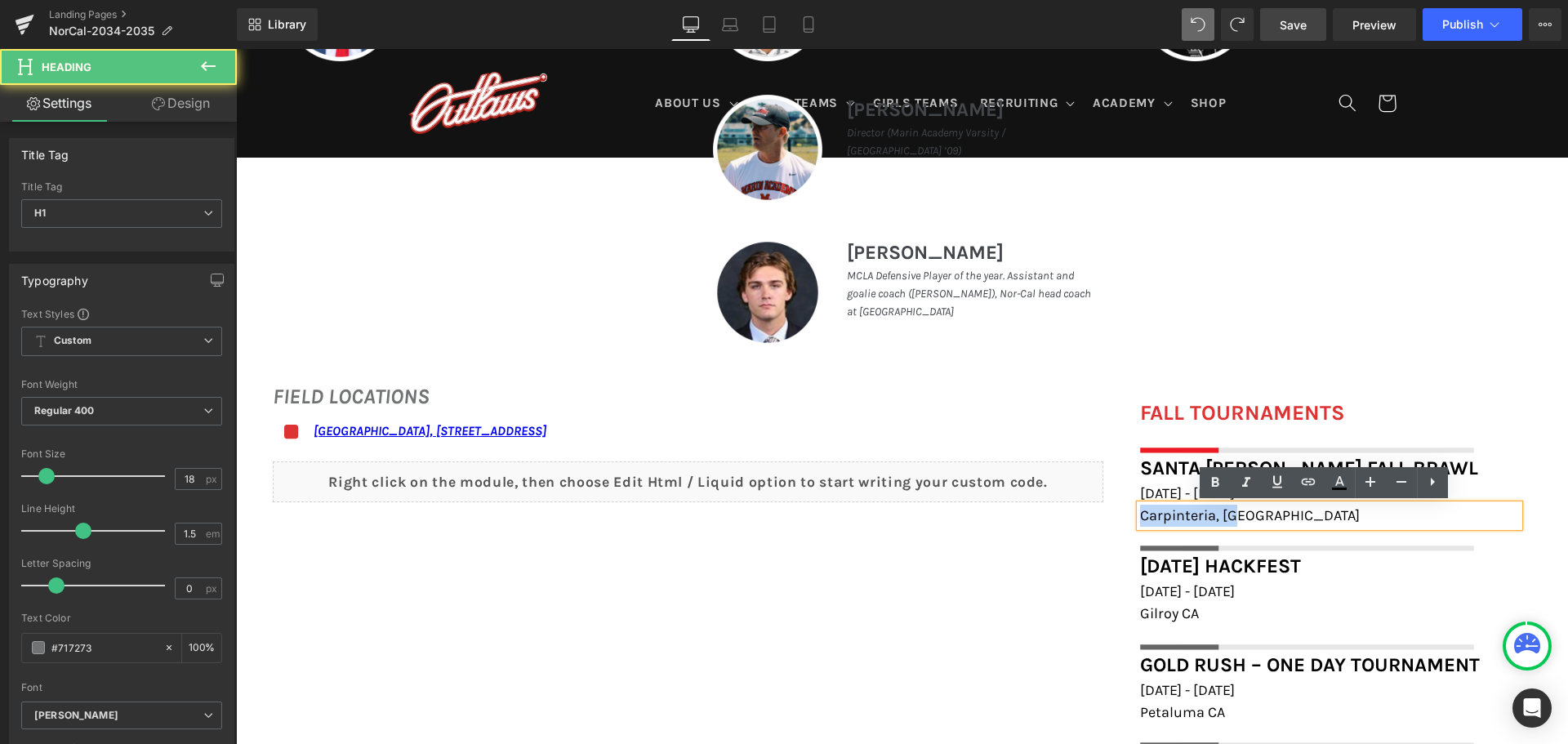
drag, startPoint x: 1232, startPoint y: 516, endPoint x: 1134, endPoint y: 513, distance: 98.0
click at [1140, 513] on span "Carpinteria, [GEOGRAPHIC_DATA]" at bounding box center [1250, 516] width 220 height 18
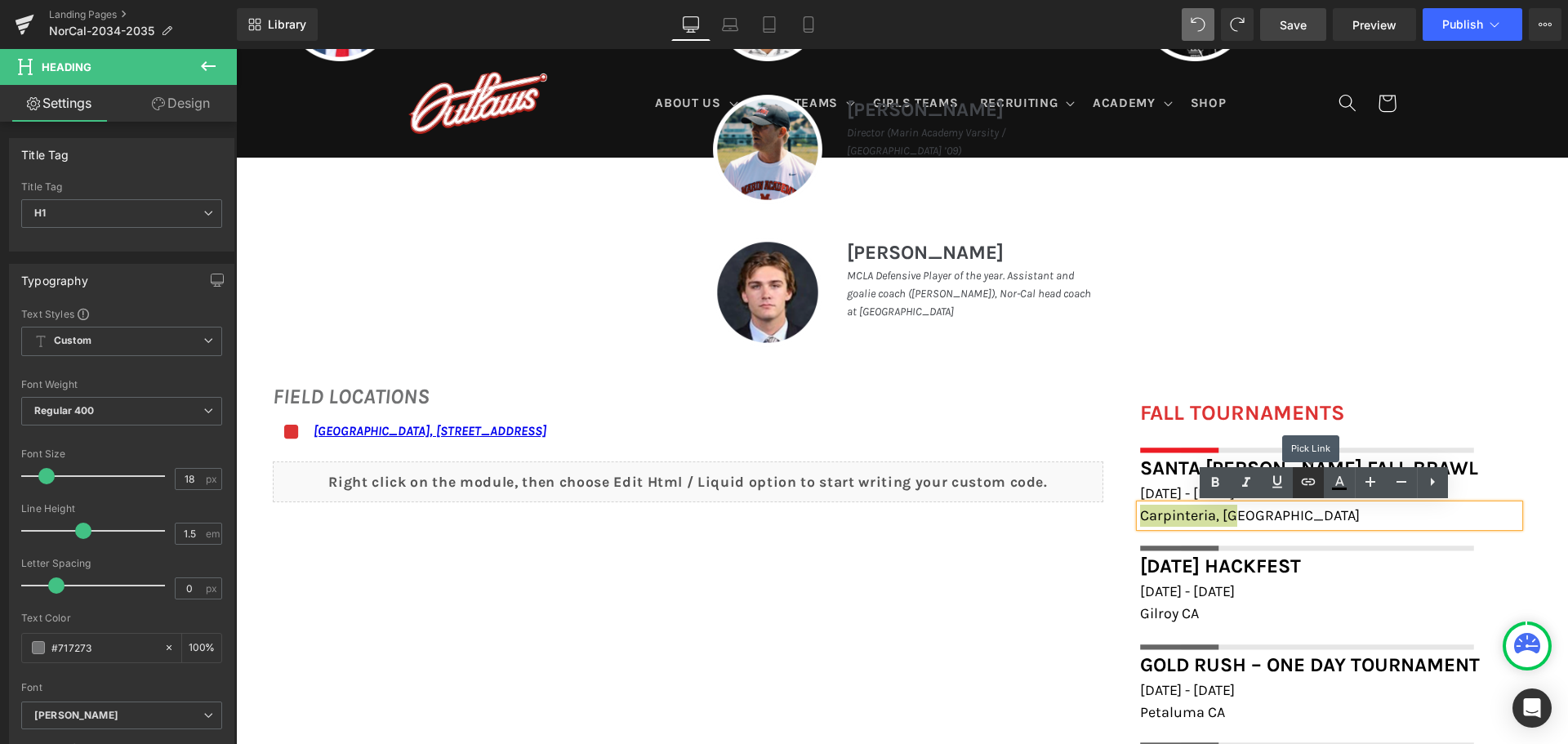
click at [1314, 473] on icon at bounding box center [1309, 482] width 20 height 20
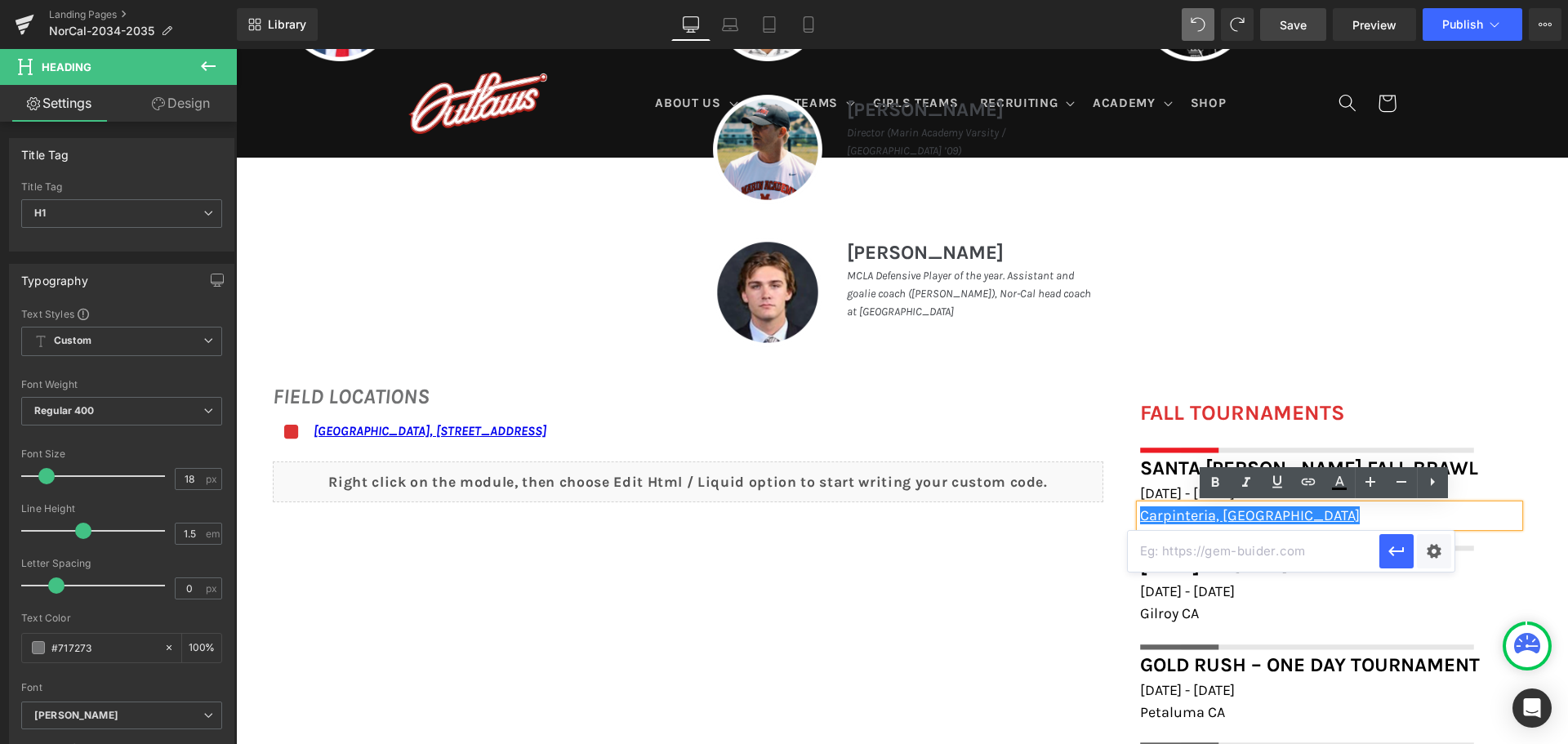
click at [236, 49] on div at bounding box center [236, 49] width 0 height 0
